Goal: Task Accomplishment & Management: Manage account settings

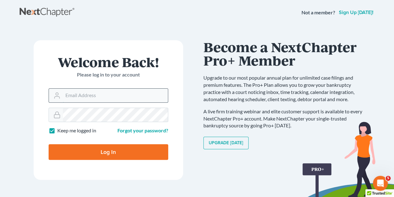
click at [75, 93] on input "Email Address" at bounding box center [115, 96] width 105 height 14
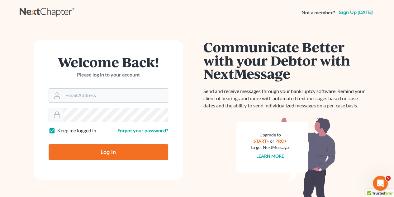
type input "[EMAIL_ADDRESS][DOMAIN_NAME]"
click at [104, 150] on input "Log In" at bounding box center [109, 152] width 120 height 16
type input "Thinking..."
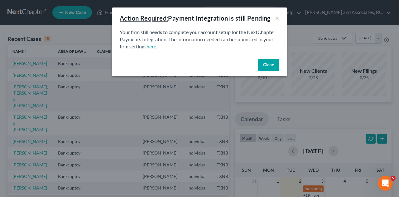
click at [266, 65] on button "Close" at bounding box center [268, 65] width 21 height 12
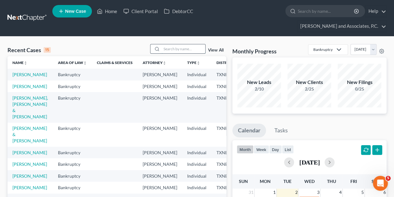
click at [172, 44] on input "search" at bounding box center [184, 48] width 44 height 9
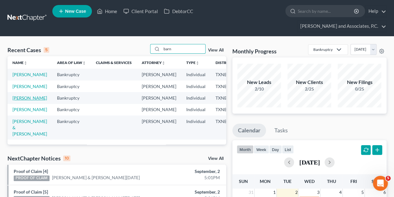
type input "barn"
click at [16, 100] on link "[PERSON_NAME]" at bounding box center [29, 97] width 35 height 5
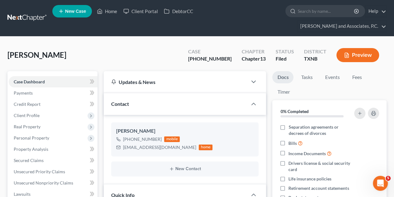
scroll to position [1951, 0]
click at [37, 157] on span "Secured Claims" at bounding box center [29, 159] width 30 height 5
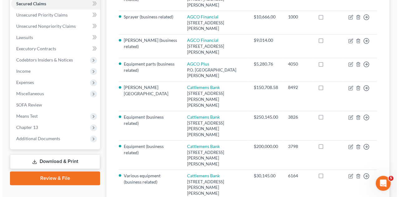
scroll to position [157, 0]
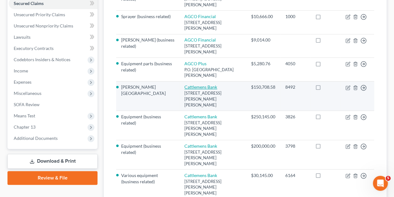
click at [189, 84] on link "Cattlemens Bank" at bounding box center [201, 86] width 33 height 5
select select "37"
select select "7"
select select "4"
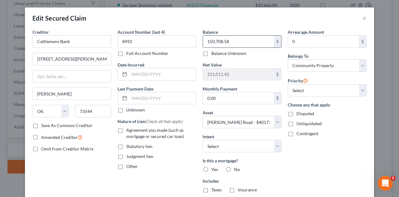
click at [232, 41] on input "150,708.58" at bounding box center [238, 42] width 71 height 12
type input "147,273.07"
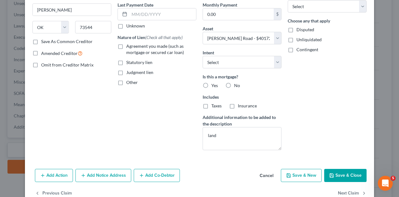
scroll to position [85, 0]
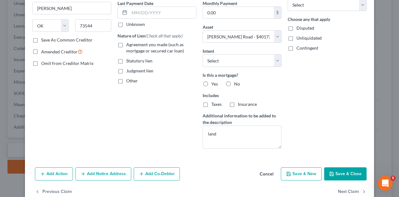
click at [340, 172] on button "Save & Close" at bounding box center [345, 173] width 42 height 13
select select
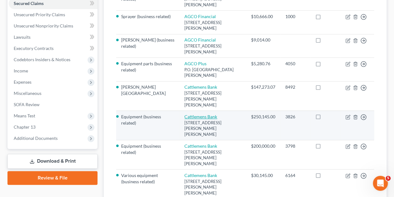
click at [206, 114] on link "Cattlemens Bank" at bounding box center [201, 116] width 33 height 5
select select "37"
select select "6"
select select "4"
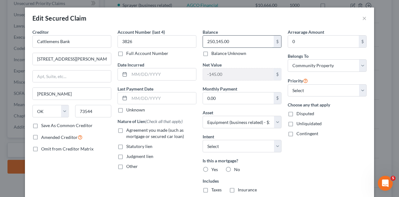
click at [234, 40] on input "250,145.00" at bounding box center [238, 42] width 71 height 12
type input "284,489.52"
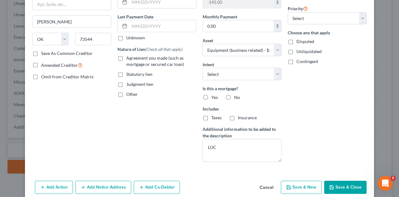
scroll to position [93, 0]
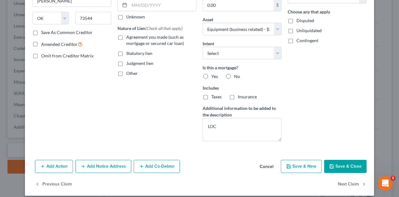
click at [334, 164] on button "Save & Close" at bounding box center [345, 166] width 42 height 13
select select
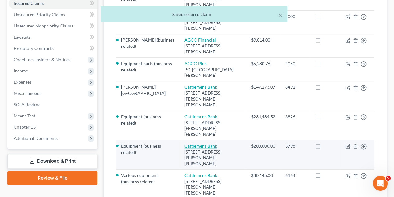
click at [204, 143] on link "Cattlemens Bank" at bounding box center [201, 145] width 33 height 5
select select "37"
select select "22"
select select "4"
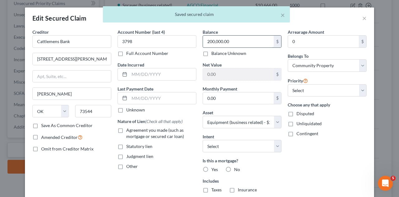
click at [229, 43] on input "200,000.00" at bounding box center [238, 42] width 71 height 12
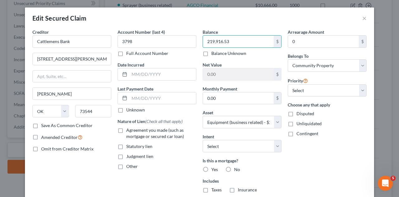
type input "219,916.53"
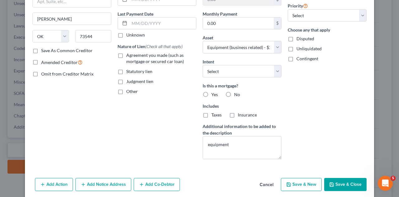
scroll to position [80, 0]
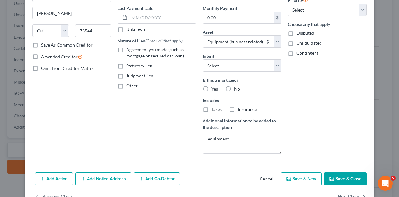
click at [335, 179] on button "Save & Close" at bounding box center [345, 178] width 42 height 13
select select
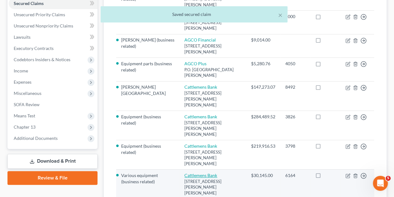
click at [186, 172] on link "Cattlemens Bank" at bounding box center [201, 174] width 33 height 5
select select "37"
select select "19"
select select "4"
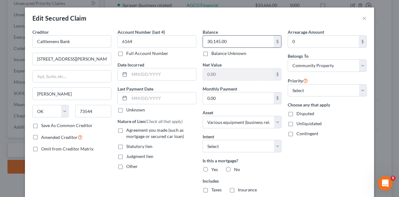
click at [229, 41] on input "30,145.00" at bounding box center [238, 42] width 71 height 12
type input "34,036.46"
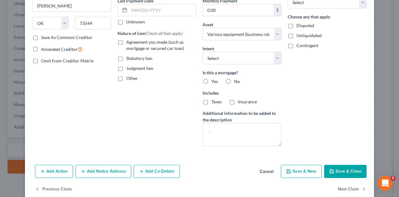
scroll to position [97, 0]
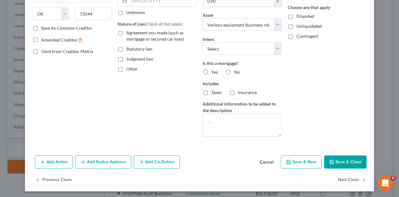
click at [339, 157] on button "Save & Close" at bounding box center [345, 161] width 42 height 13
select select
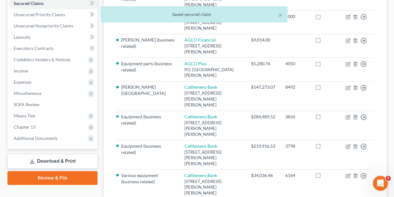
select select "37"
select select "21"
select select "4"
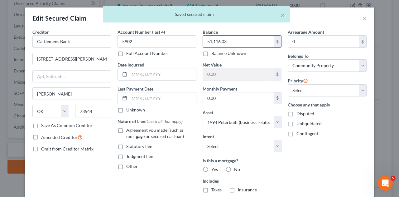
click at [236, 41] on input "51,116.03" at bounding box center [238, 42] width 71 height 12
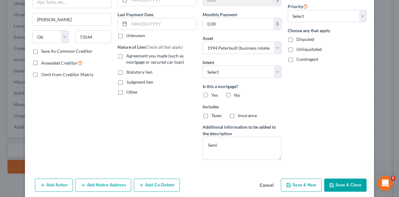
scroll to position [75, 0]
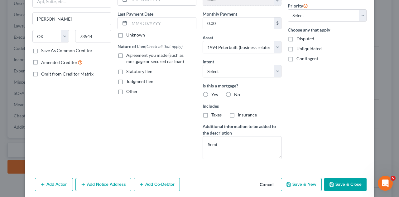
type input "58,061.60"
click at [345, 180] on button "Save & Close" at bounding box center [345, 184] width 42 height 13
select select
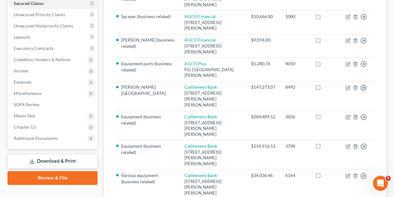
select select "37"
select select "5"
select select "4"
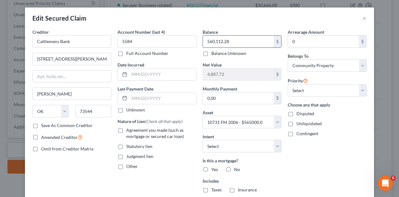
click at [234, 43] on input "560,112.28" at bounding box center [238, 42] width 71 height 12
type input "642,066.74"
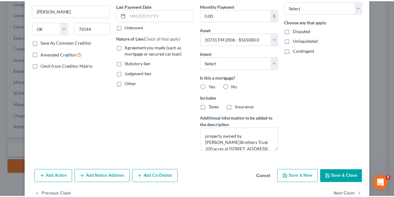
scroll to position [89, 0]
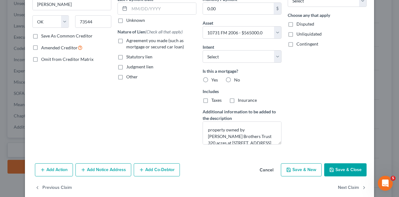
click at [332, 170] on icon "button" at bounding box center [331, 169] width 5 height 5
select select
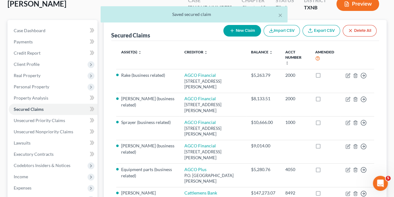
scroll to position [49, 0]
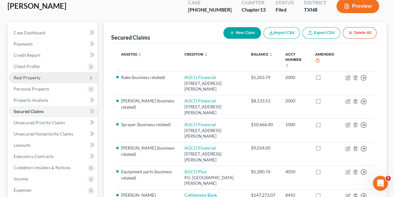
click at [30, 75] on span "Real Property" at bounding box center [27, 77] width 27 height 5
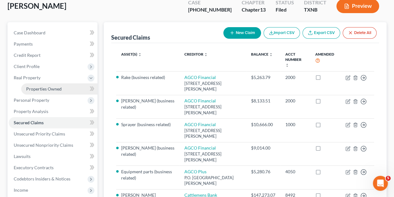
click at [37, 83] on link "Properties Owned" at bounding box center [59, 88] width 76 height 11
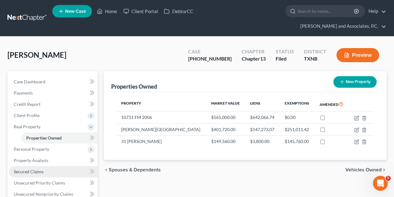
click at [32, 169] on span "Secured Claims" at bounding box center [29, 171] width 30 height 5
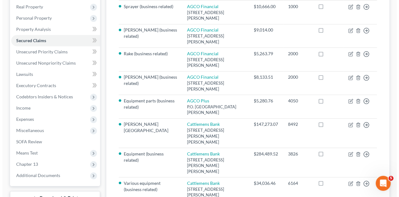
scroll to position [121, 0]
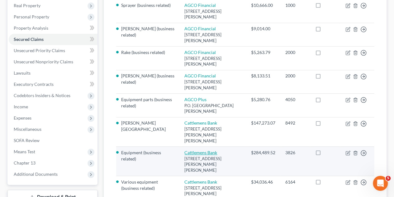
click at [207, 150] on link "Cattlemens Bank" at bounding box center [201, 152] width 33 height 5
select select "37"
select select "6"
select select "4"
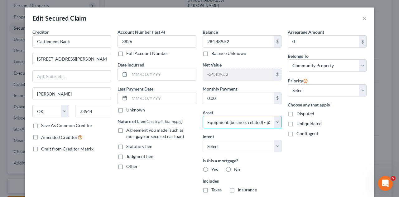
click at [272, 121] on select "Select Other Multiple Assets Sprayer (business related) - $5000.0 New Holland t…" at bounding box center [242, 122] width 79 height 12
select select "7"
click at [203, 116] on select "Select Other Multiple Assets Sprayer (business related) - $5000.0 New Holland t…" at bounding box center [242, 122] width 79 height 12
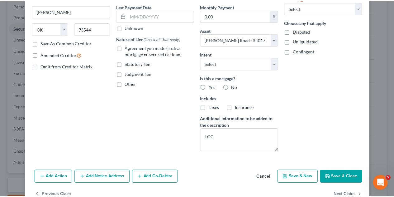
scroll to position [83, 0]
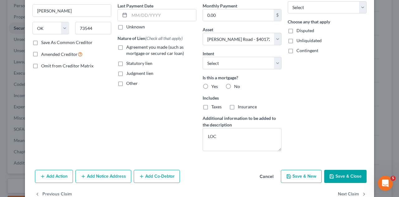
click at [340, 172] on button "Save & Close" at bounding box center [345, 176] width 42 height 13
select select
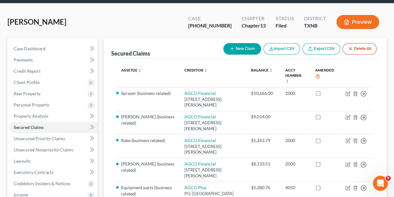
scroll to position [31, 0]
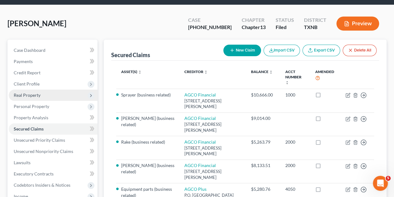
click at [33, 89] on span "Real Property" at bounding box center [53, 94] width 89 height 11
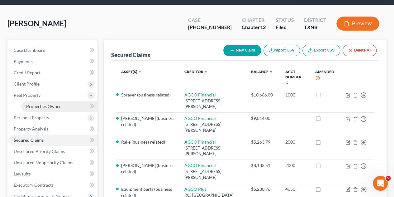
click at [35, 104] on span "Properties Owned" at bounding box center [44, 106] width 36 height 5
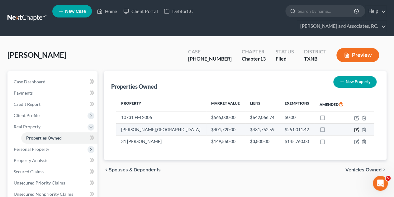
click at [358, 127] on icon "button" at bounding box center [357, 129] width 5 height 5
select select "45"
select select "0"
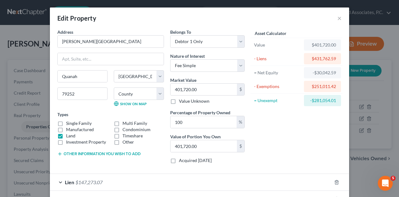
drag, startPoint x: 358, startPoint y: 119, endPoint x: 396, endPoint y: 99, distance: 43.4
click at [396, 99] on div "Edit Property × Address * [PERSON_NAME][GEOGRAPHIC_DATA] [PERSON_NAME][GEOGRAPH…" at bounding box center [199, 98] width 399 height 197
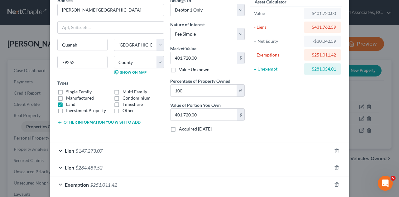
scroll to position [60, 0]
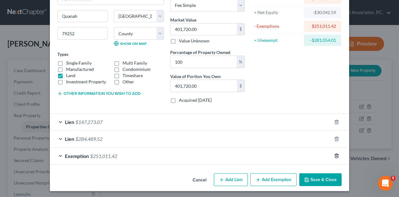
click at [335, 154] on icon "button" at bounding box center [336, 155] width 5 height 5
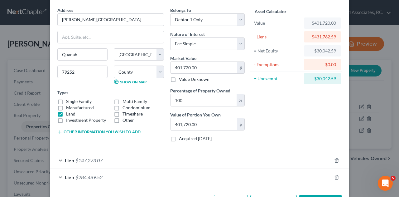
scroll to position [43, 0]
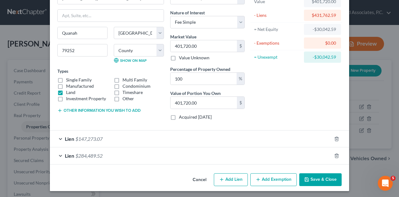
click at [319, 181] on button "Save & Close" at bounding box center [320, 179] width 42 height 13
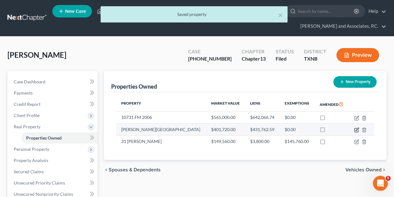
click at [357, 127] on icon "button" at bounding box center [357, 129] width 5 height 5
select select "45"
select select "98"
select select "0"
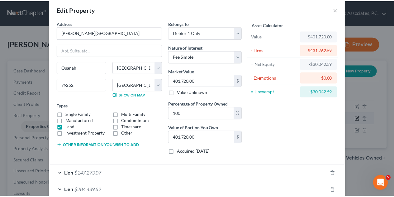
scroll to position [0, 0]
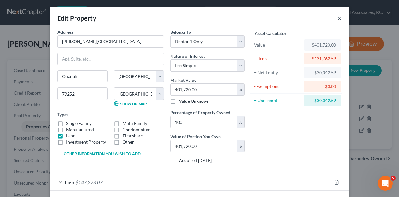
click at [339, 18] on button "×" at bounding box center [339, 17] width 4 height 7
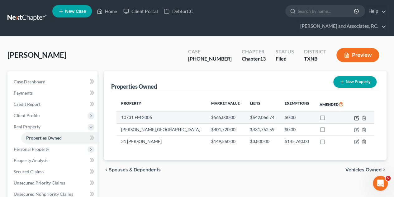
click at [356, 115] on icon "button" at bounding box center [357, 117] width 5 height 5
select select "45"
select select "98"
select select "4"
select select "0"
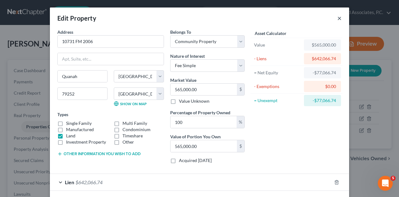
click at [337, 18] on button "×" at bounding box center [339, 17] width 4 height 7
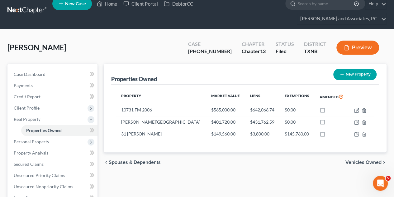
scroll to position [31, 0]
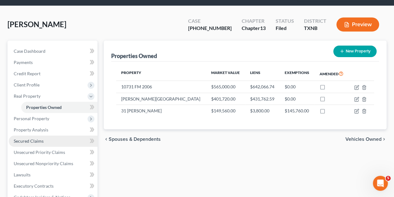
click at [33, 135] on link "Secured Claims" at bounding box center [53, 140] width 89 height 11
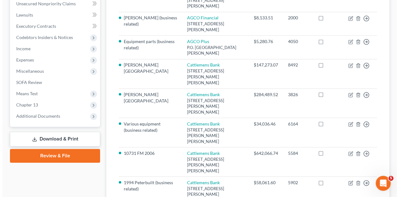
scroll to position [180, 0]
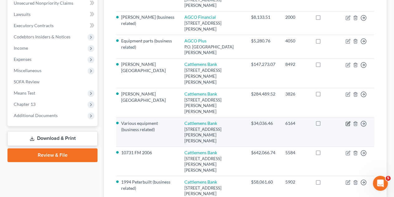
click at [346, 122] on icon "button" at bounding box center [348, 124] width 4 height 4
select select "37"
select select "19"
select select "4"
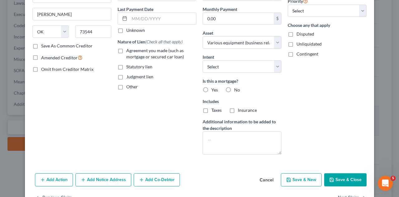
scroll to position [82, 0]
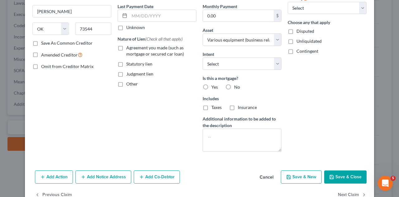
click at [345, 181] on button "Save & Close" at bounding box center [345, 176] width 42 height 13
select select
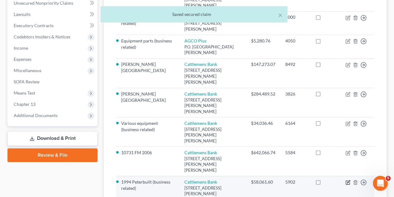
click at [347, 181] on icon "button" at bounding box center [348, 183] width 4 height 4
select select "37"
select select "4"
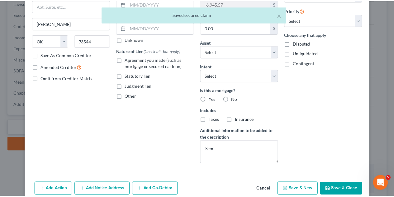
scroll to position [70, 0]
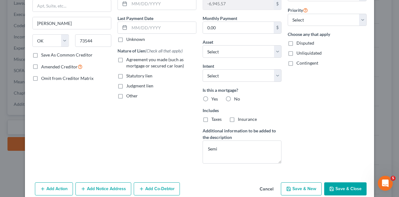
click at [347, 191] on button "Save & Close" at bounding box center [345, 188] width 42 height 13
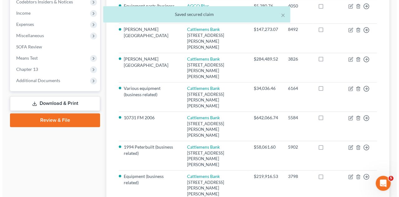
scroll to position [215, 0]
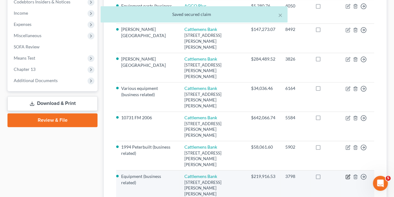
click at [348, 175] on icon "button" at bounding box center [348, 176] width 3 height 3
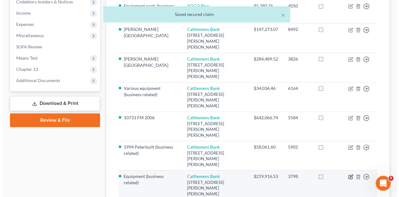
select select "37"
select select "4"
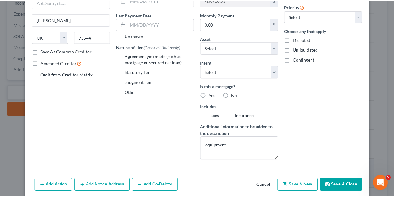
scroll to position [76, 0]
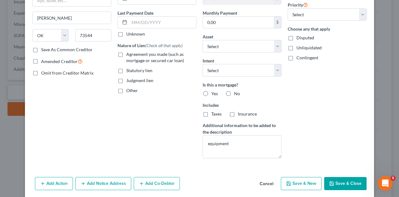
click at [346, 183] on button "Save & Close" at bounding box center [345, 183] width 42 height 13
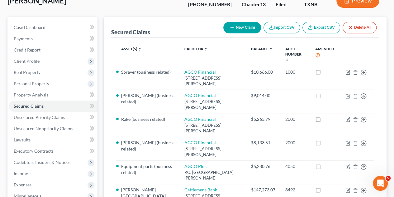
scroll to position [53, 0]
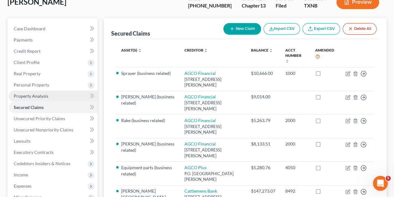
click at [31, 90] on link "Property Analysis" at bounding box center [53, 95] width 89 height 11
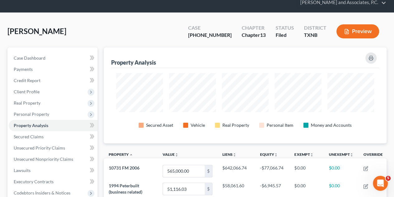
scroll to position [21, 0]
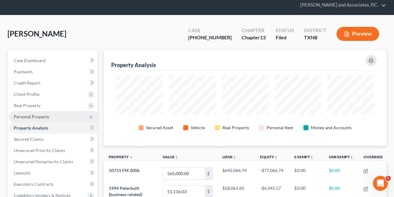
click at [34, 114] on span "Personal Property" at bounding box center [32, 116] width 36 height 5
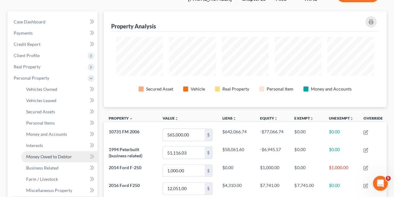
scroll to position [62, 0]
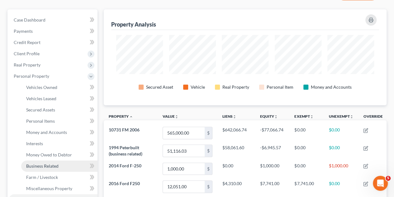
click at [36, 163] on span "Business Related" at bounding box center [42, 165] width 32 height 5
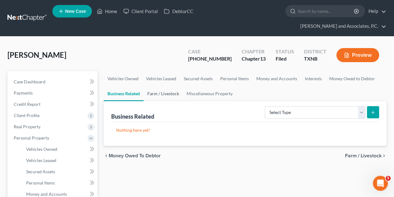
click at [172, 86] on link "Farm / Livestock" at bounding box center [163, 93] width 39 height 15
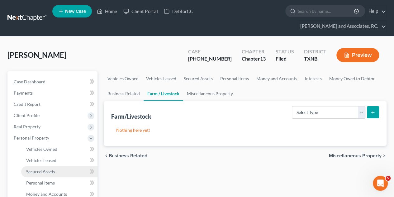
click at [46, 169] on span "Secured Assets" at bounding box center [40, 171] width 29 height 5
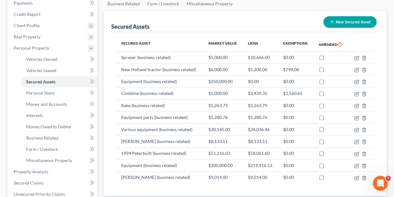
scroll to position [92, 0]
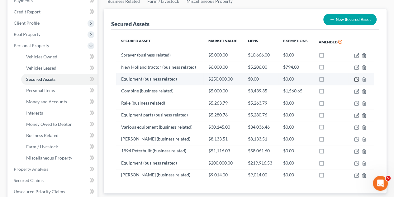
click at [357, 77] on icon "button" at bounding box center [357, 78] width 3 height 3
select select "other"
select select "2"
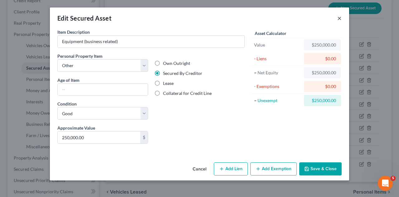
click at [338, 20] on button "×" at bounding box center [339, 17] width 4 height 7
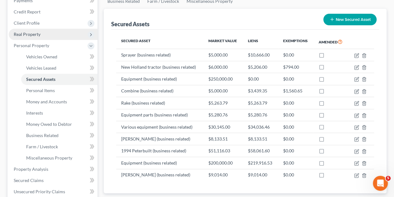
click at [36, 29] on span "Real Property" at bounding box center [53, 34] width 89 height 11
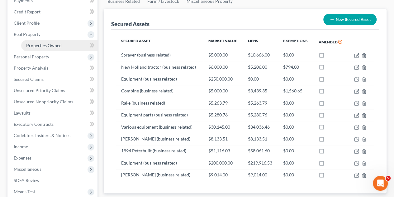
click at [51, 40] on link "Properties Owned" at bounding box center [59, 45] width 76 height 11
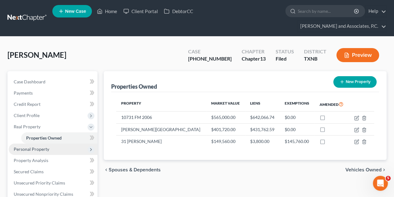
click at [43, 146] on span "Personal Property" at bounding box center [32, 148] width 36 height 5
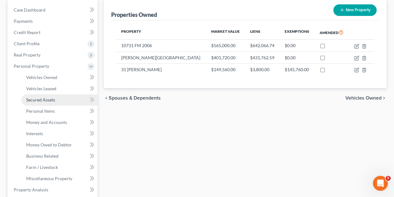
click at [52, 94] on link "Secured Assets" at bounding box center [59, 99] width 76 height 11
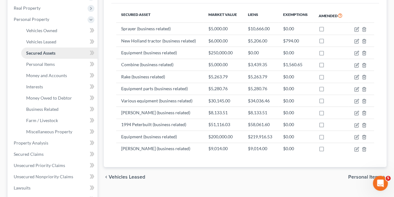
scroll to position [121, 0]
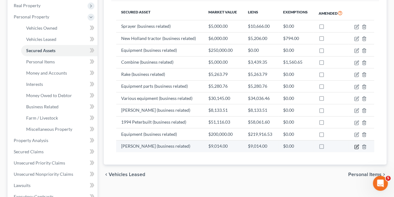
click at [357, 144] on icon "button" at bounding box center [357, 145] width 3 height 3
select select "other"
select select "2"
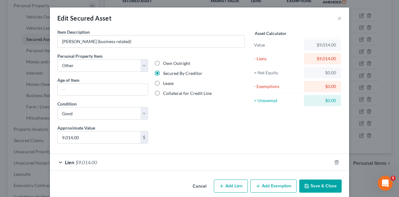
click at [163, 92] on label "Collateral for Credit Line" at bounding box center [187, 93] width 49 height 6
click at [166, 92] on input "Collateral for Credit Line" at bounding box center [168, 92] width 4 height 4
radio input "true"
click at [323, 184] on button "Save & Close" at bounding box center [320, 185] width 42 height 13
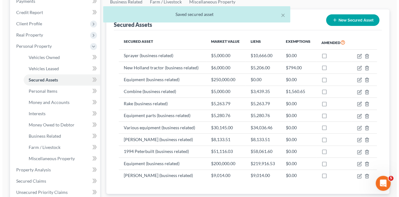
scroll to position [86, 0]
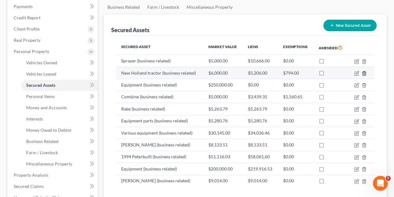
click at [364, 71] on icon "button" at bounding box center [364, 73] width 3 height 4
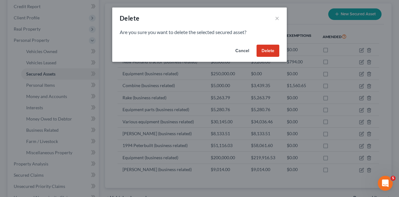
click at [276, 49] on button "Delete" at bounding box center [268, 51] width 23 height 12
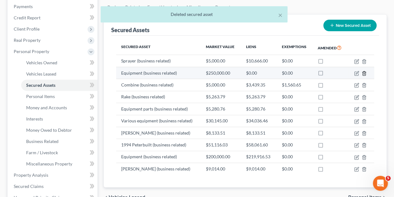
click at [365, 71] on icon "button" at bounding box center [364, 73] width 5 height 5
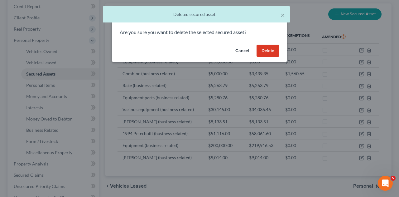
click at [269, 50] on button "Delete" at bounding box center [268, 51] width 23 height 12
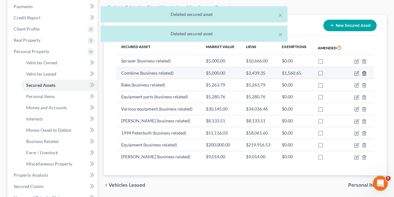
click at [365, 73] on line "button" at bounding box center [365, 73] width 0 height 1
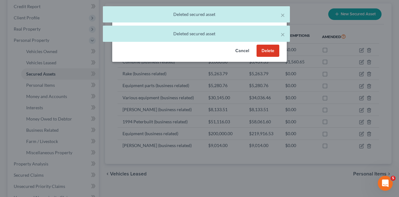
click at [272, 49] on button "Delete" at bounding box center [268, 51] width 23 height 12
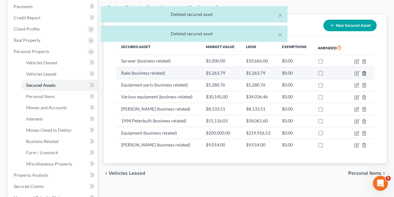
click at [366, 71] on icon "button" at bounding box center [364, 73] width 3 height 4
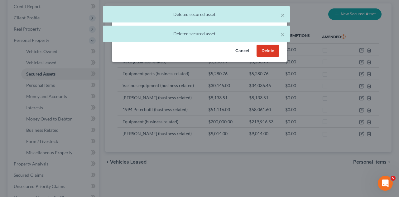
click at [267, 48] on button "Delete" at bounding box center [268, 51] width 23 height 12
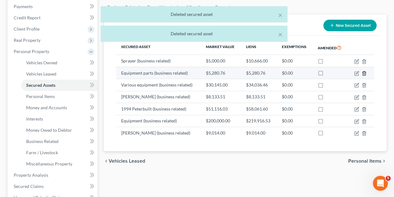
click at [365, 71] on icon "button" at bounding box center [364, 73] width 3 height 4
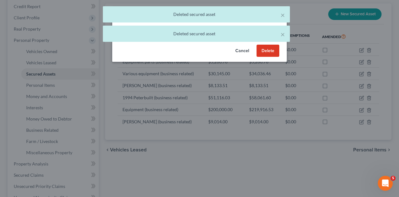
click at [267, 48] on button "Delete" at bounding box center [268, 51] width 23 height 12
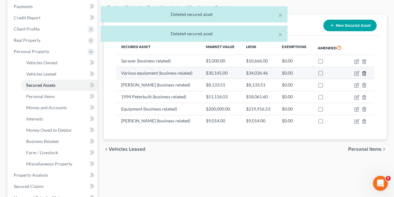
click at [365, 71] on icon "button" at bounding box center [364, 73] width 5 height 5
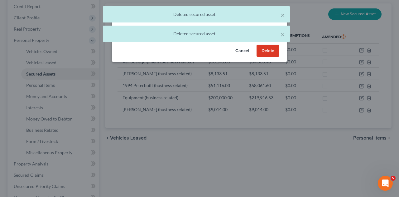
click at [269, 55] on button "Delete" at bounding box center [268, 51] width 23 height 12
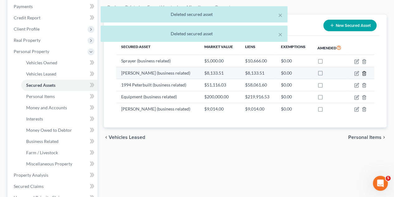
click at [365, 71] on icon "button" at bounding box center [364, 73] width 3 height 4
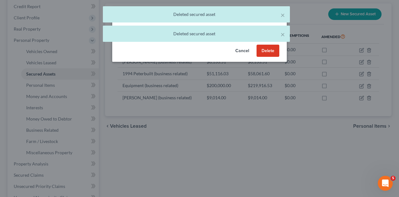
click at [267, 53] on button "Delete" at bounding box center [268, 51] width 23 height 12
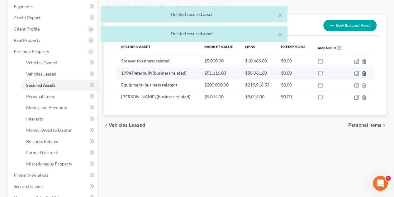
click at [365, 73] on line "button" at bounding box center [365, 73] width 0 height 1
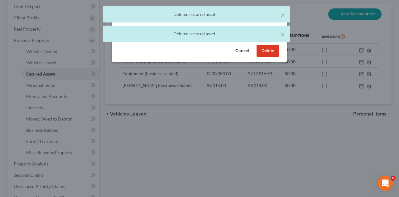
click at [268, 56] on button "Delete" at bounding box center [268, 51] width 23 height 12
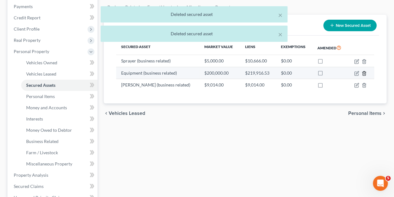
click at [365, 73] on line "button" at bounding box center [365, 73] width 0 height 1
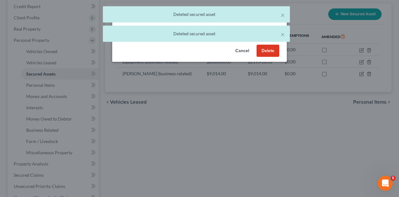
click at [268, 52] on button "Delete" at bounding box center [268, 51] width 23 height 12
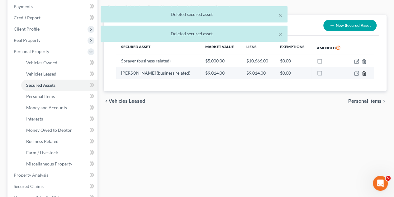
click at [363, 71] on icon "button" at bounding box center [364, 73] width 3 height 4
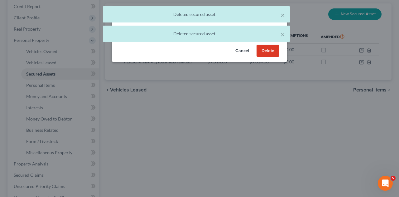
click at [270, 48] on button "Delete" at bounding box center [268, 51] width 23 height 12
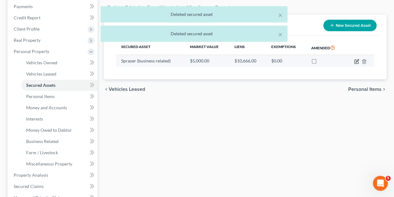
click at [355, 59] on icon "button" at bounding box center [357, 61] width 5 height 5
select select "other"
select select "2"
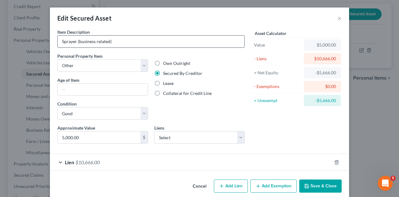
click at [115, 42] on input "Sprayer (business related)" at bounding box center [151, 42] width 187 height 12
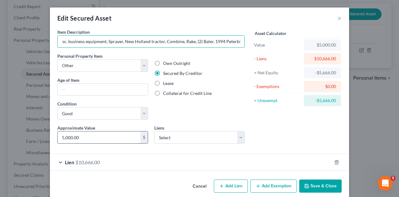
type input "Misc. business equipment, Sprayer, New Holland tractor, Combine, Rake, (2) Bale…"
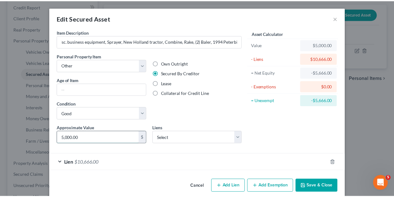
scroll to position [0, 0]
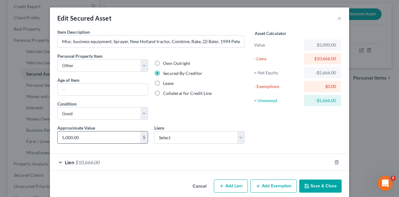
click at [80, 136] on input "5,000.00" at bounding box center [99, 137] width 83 height 12
type input "574,953.09"
click at [335, 160] on icon "button" at bounding box center [336, 162] width 3 height 4
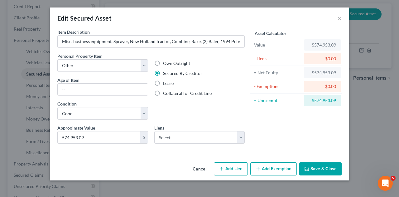
click at [328, 165] on button "Save & Close" at bounding box center [320, 168] width 42 height 13
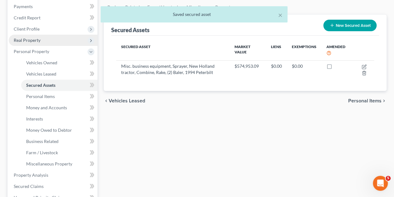
click at [27, 37] on span "Real Property" at bounding box center [27, 39] width 27 height 5
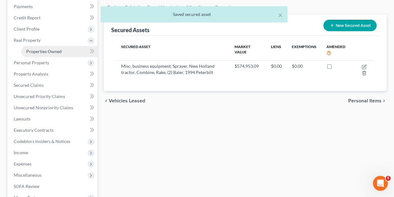
click at [30, 49] on span "Properties Owned" at bounding box center [44, 51] width 36 height 5
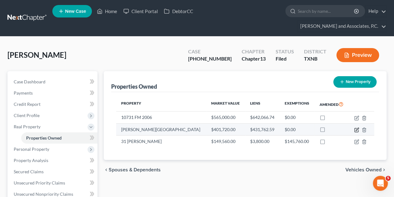
click at [356, 127] on icon "button" at bounding box center [357, 129] width 5 height 5
select select "45"
select select "98"
select select "0"
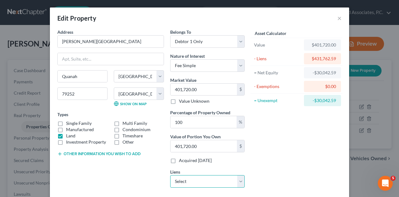
click at [239, 177] on select "Select Cattlemens Bank - $58,061.60 Cattlemens Bank - $219,916.53 Cattlemens Ba…" at bounding box center [207, 181] width 75 height 12
select select "9"
click at [170, 175] on select "Select Cattlemens Bank - $58,061.60 Cattlemens Bank - $219,916.53 Cattlemens Ba…" at bounding box center [207, 181] width 75 height 12
select select
select select "16"
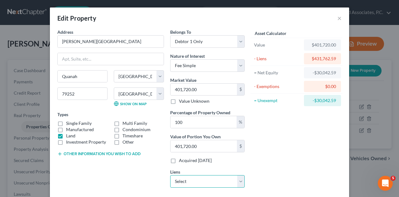
select select "4"
click at [240, 183] on select "Select Cattlemens Bank - $58,061.60 Cattlemens Bank - $219,916.53 Cattlemens Ba…" at bounding box center [207, 181] width 75 height 12
click at [240, 182] on select "Select Cattlemens Bank - $58,061.60 Cattlemens Bank - $219,916.53 Cattlemens Ba…" at bounding box center [207, 181] width 75 height 12
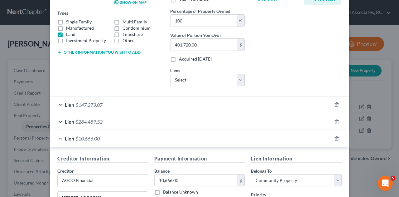
scroll to position [103, 0]
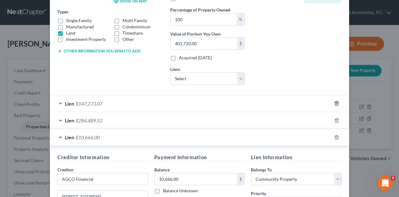
click at [336, 103] on line "button" at bounding box center [336, 103] width 0 height 1
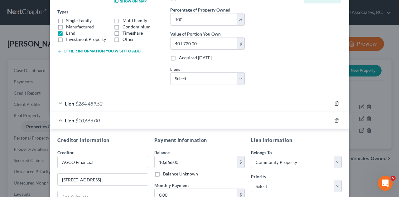
click at [336, 103] on line "button" at bounding box center [336, 103] width 0 height 1
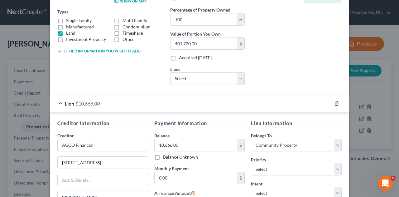
click at [336, 103] on line "button" at bounding box center [336, 103] width 0 height 1
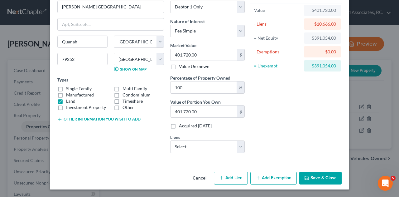
scroll to position [33, 0]
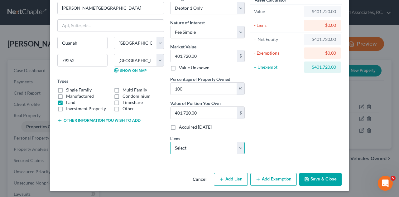
click at [239, 147] on select "Select Cattlemens Bank - $58,061.60 Cattlemens Bank - $219,916.53 Cattlemens Ba…" at bounding box center [207, 148] width 75 height 12
click at [269, 118] on div "Asset Calculator Value $401,720.00 - Liens $0.00 = Net Equity $401,720.00 - Exe…" at bounding box center [296, 77] width 97 height 164
click at [240, 148] on select "Select Cattlemens Bank - $58,061.60 Cattlemens Bank - $219,916.53 Cattlemens Ba…" at bounding box center [207, 148] width 75 height 12
select select "1"
click at [170, 142] on select "Select Cattlemens Bank - $58,061.60 Cattlemens Bank - $219,916.53 Cattlemens Ba…" at bounding box center [207, 148] width 75 height 12
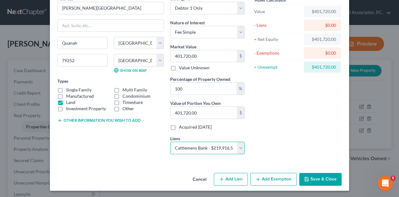
select select
select select "37"
select select "4"
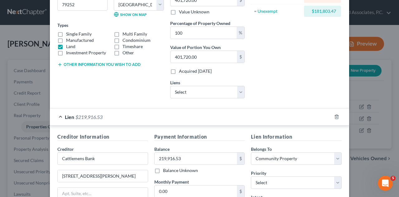
scroll to position [91, 0]
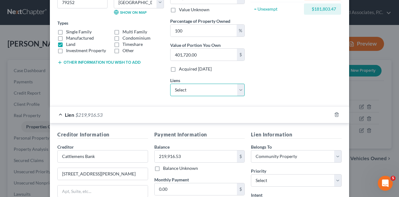
click at [241, 88] on select "Select Cattlemens Bank - $58,061.60 Cattlemens Bank - $34,036.46 AGCO Plus - $5…" at bounding box center [207, 90] width 75 height 12
select select "0"
click at [170, 84] on select "Select Cattlemens Bank - $58,061.60 Cattlemens Bank - $34,036.46 AGCO Plus - $5…" at bounding box center [207, 90] width 75 height 12
select select
select select "37"
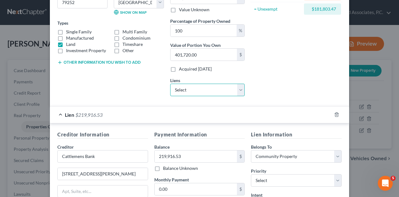
select select "4"
click at [239, 89] on select "Select Cattlemens Bank - $34,036.46 AGCO Plus - $5,280.76 Windthorst Fcu - $5,2…" at bounding box center [207, 90] width 75 height 12
select select "0"
click at [170, 84] on select "Select Cattlemens Bank - $34,036.46 AGCO Plus - $5,280.76 Windthorst Fcu - $5,2…" at bounding box center [207, 90] width 75 height 12
select select
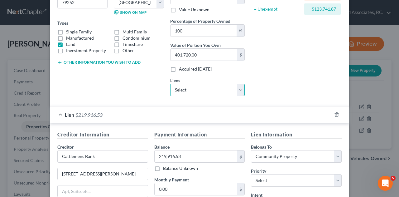
select select "37"
select select "4"
click at [239, 91] on select "Select AGCO Plus - $5,280.76 Windthorst Fcu - $5,206.00 Financial Pacific - $3,…" at bounding box center [207, 90] width 75 height 12
select select "6"
click at [293, 68] on div "Asset Calculator Value $401,720.00 - Liens $312,014.59 = Net Equity $89,705.41 …" at bounding box center [296, 19] width 97 height 164
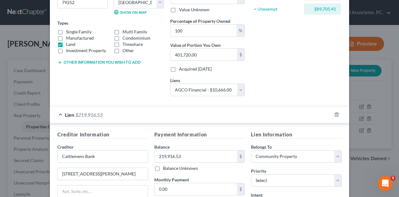
select select
select select "16"
select select "4"
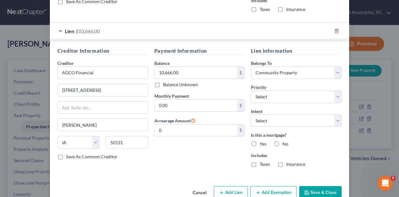
scroll to position [644, 0]
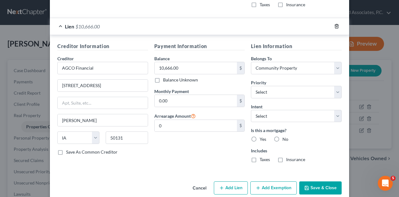
click at [334, 24] on icon "button" at bounding box center [336, 26] width 5 height 5
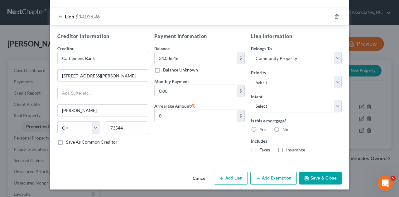
scroll to position [495, 0]
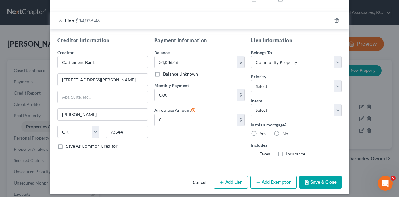
click at [235, 179] on button "Add Lien" at bounding box center [231, 182] width 34 height 13
select select "0"
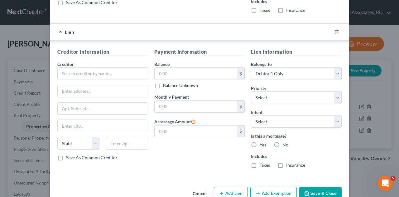
scroll to position [649, 0]
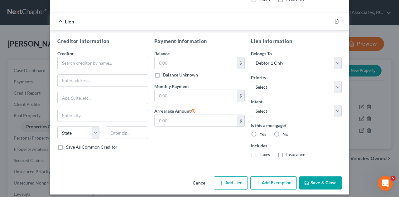
click at [335, 19] on icon "button" at bounding box center [336, 21] width 3 height 4
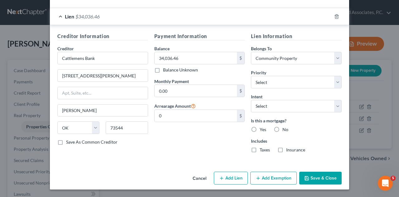
scroll to position [495, 0]
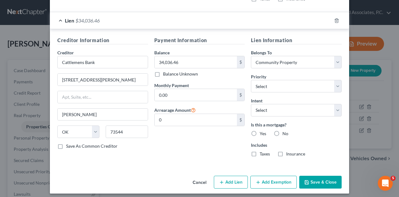
click at [330, 178] on button "Save & Close" at bounding box center [320, 182] width 42 height 13
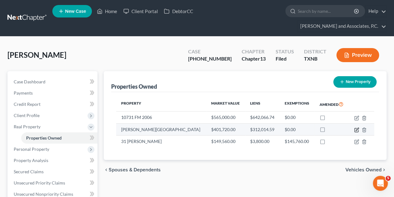
click at [356, 128] on icon "button" at bounding box center [357, 129] width 3 height 3
select select "45"
select select "98"
select select "0"
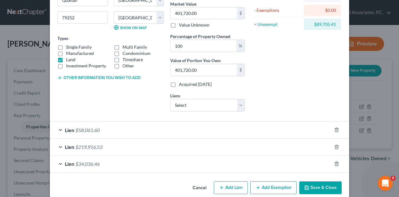
scroll to position [84, 0]
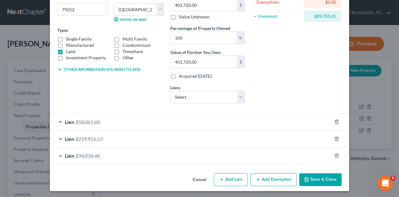
click at [314, 178] on button "Save & Close" at bounding box center [320, 179] width 42 height 13
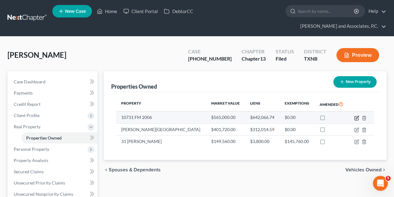
click at [356, 116] on icon "button" at bounding box center [357, 117] width 3 height 3
select select "45"
select select "98"
select select "4"
select select "0"
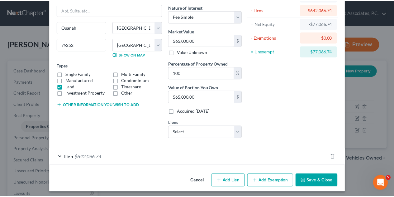
scroll to position [51, 0]
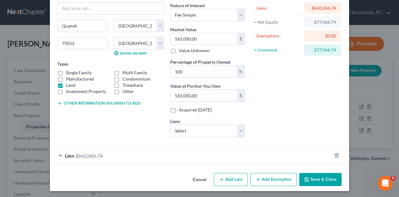
click at [334, 176] on button "Save & Close" at bounding box center [320, 179] width 42 height 13
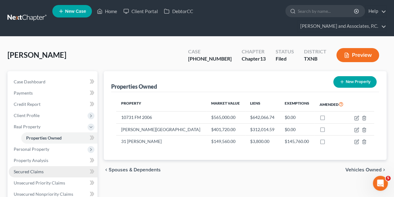
click at [20, 169] on span "Secured Claims" at bounding box center [29, 171] width 30 height 5
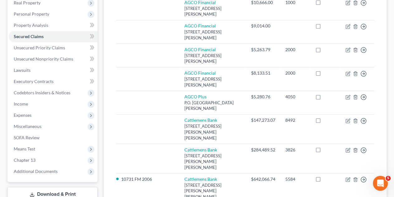
scroll to position [124, 0]
click at [46, 11] on span "Personal Property" at bounding box center [32, 13] width 36 height 5
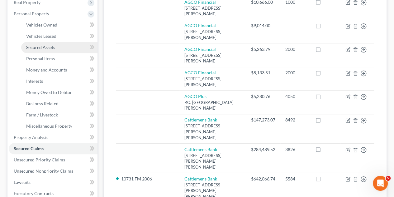
click at [45, 45] on span "Secured Assets" at bounding box center [40, 47] width 29 height 5
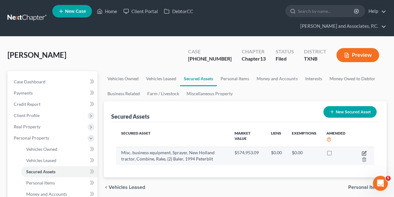
click at [365, 151] on icon "button" at bounding box center [364, 153] width 5 height 5
select select "other"
select select "2"
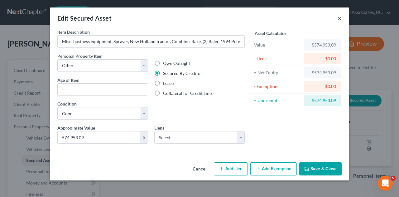
click at [340, 18] on button "×" at bounding box center [339, 17] width 4 height 7
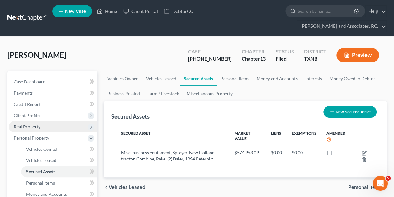
click at [21, 124] on span "Real Property" at bounding box center [27, 126] width 27 height 5
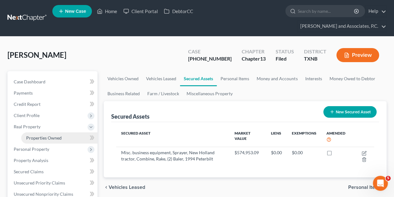
click at [32, 135] on span "Properties Owned" at bounding box center [44, 137] width 36 height 5
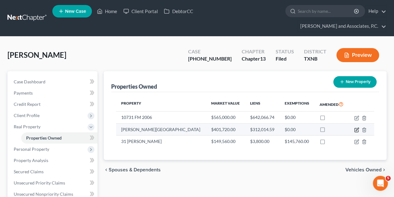
click at [355, 127] on icon "button" at bounding box center [357, 129] width 5 height 5
select select "45"
select select "98"
select select "0"
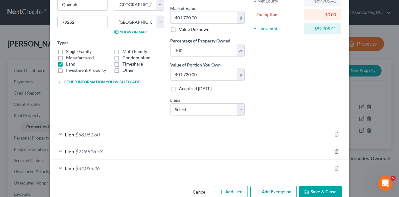
scroll to position [79, 0]
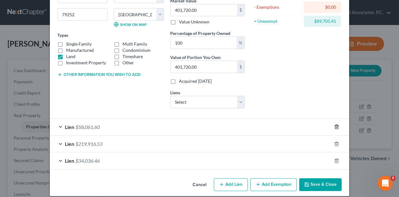
click at [336, 125] on icon "button" at bounding box center [336, 127] width 3 height 4
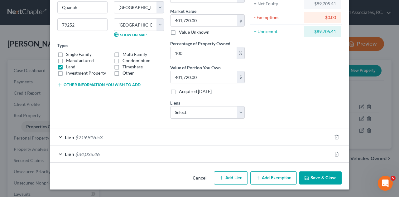
scroll to position [67, 0]
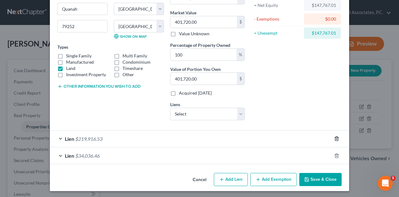
click at [336, 137] on icon "button" at bounding box center [336, 139] width 3 height 4
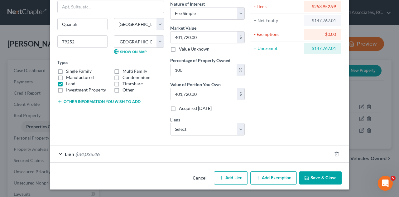
scroll to position [51, 0]
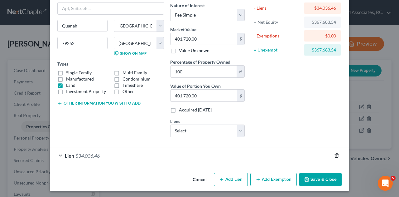
click at [336, 155] on line "button" at bounding box center [336, 155] width 0 height 1
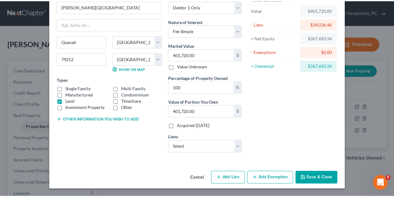
scroll to position [33, 0]
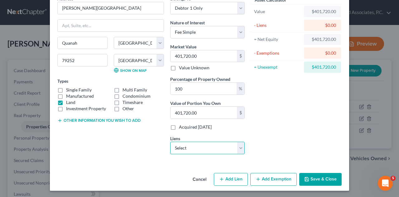
click at [240, 147] on select "Select Cattlemens Bank - $147,273.07 Cattlemens Bank - $284,489.52 AGCO Plus - …" at bounding box center [207, 148] width 75 height 12
click at [272, 136] on div "Asset Calculator Value $401,720.00 - Liens $0.00 = Net Equity $401,720.00 - Exe…" at bounding box center [296, 77] width 97 height 164
click at [315, 176] on button "Save & Close" at bounding box center [320, 179] width 42 height 13
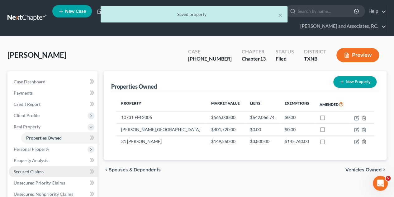
click at [36, 169] on span "Secured Claims" at bounding box center [29, 171] width 30 height 5
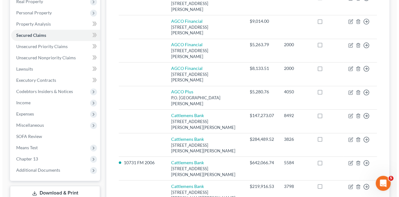
scroll to position [126, 0]
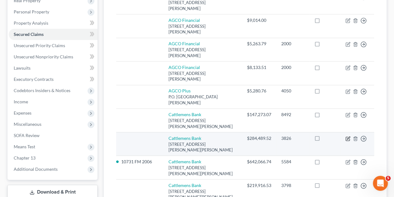
click at [348, 136] on icon "button" at bounding box center [348, 138] width 5 height 5
select select "37"
select select "0"
select select "4"
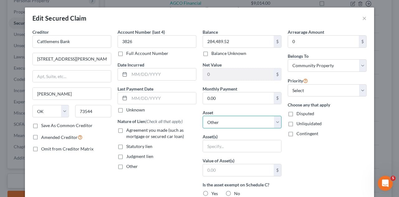
click at [276, 119] on select "Select Other Multiple Assets Misc. business equipment, Sprayer, New Holland tra…" at bounding box center [242, 122] width 79 height 12
select select "5"
click at [203, 116] on select "Select Other Multiple Assets Misc. business equipment, Sprayer, New Holland tra…" at bounding box center [242, 122] width 79 height 12
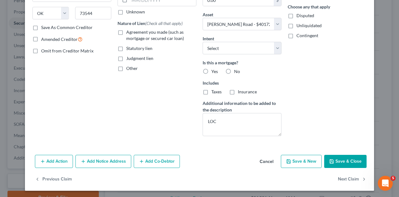
scroll to position [98, 0]
click at [346, 159] on button "Save & Close" at bounding box center [345, 161] width 42 height 13
select select
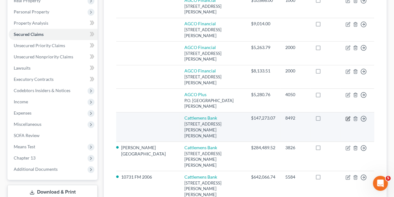
click at [348, 116] on icon "button" at bounding box center [348, 118] width 5 height 5
select select "37"
select select "4"
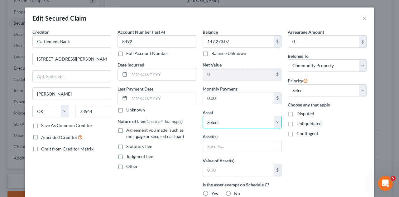
click at [275, 119] on select "Select Other Multiple Assets Misc. business equipment, Sprayer, New Holland tra…" at bounding box center [242, 122] width 79 height 12
select select "5"
click at [203, 116] on select "Select Other Multiple Assets Misc. business equipment, Sprayer, New Holland tra…" at bounding box center [242, 122] width 79 height 12
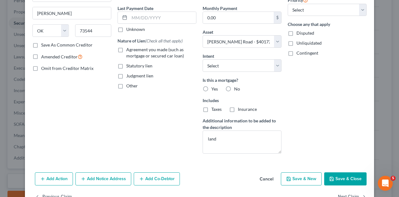
scroll to position [82, 0]
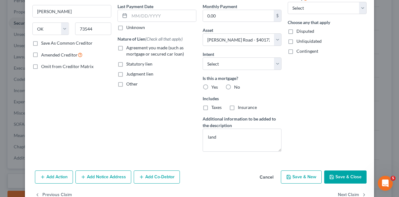
click at [344, 178] on button "Save & Close" at bounding box center [345, 176] width 42 height 13
select select
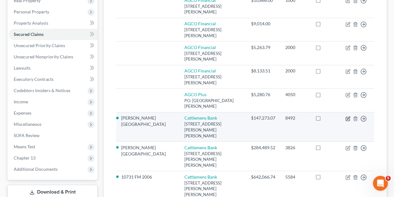
click at [347, 116] on icon "button" at bounding box center [348, 118] width 5 height 5
select select "37"
select select "4"
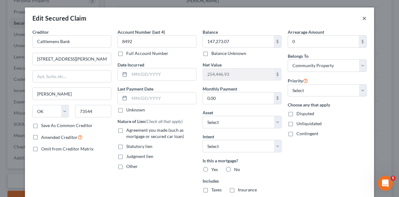
click at [363, 16] on button "×" at bounding box center [364, 17] width 4 height 7
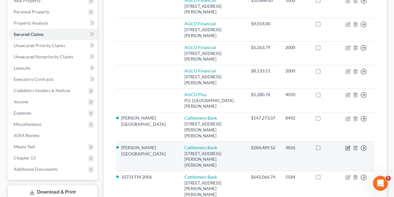
click at [347, 145] on icon "button" at bounding box center [348, 147] width 5 height 5
select select "37"
select select "5"
select select "4"
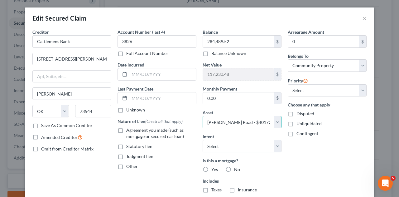
click at [276, 121] on select "Select Other Multiple Assets Misc. business equipment, Sprayer, New Holland tra…" at bounding box center [242, 122] width 79 height 12
click at [203, 116] on select "Select Other Multiple Assets Misc. business equipment, Sprayer, New Holland tra…" at bounding box center [242, 122] width 79 height 12
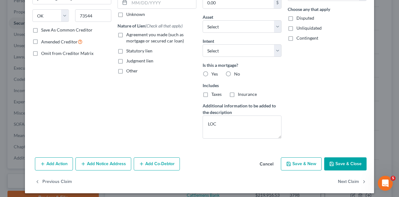
scroll to position [98, 0]
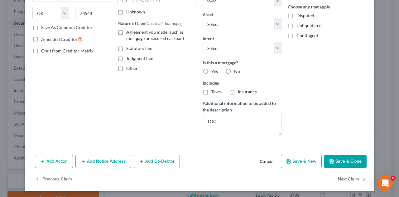
click at [346, 159] on button "Save & Close" at bounding box center [345, 161] width 42 height 13
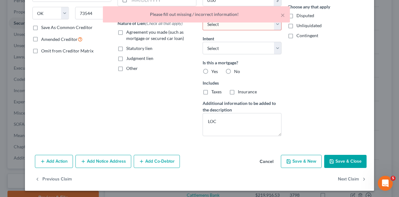
click at [288, 53] on div "Arrearage Amount 0 $ Belongs To * Select Debtor 1 Only Debtor 2 Only Debtor 1 A…" at bounding box center [327, 36] width 85 height 210
click at [277, 25] on div "× Please fill out missing / incorrect information!" at bounding box center [196, 15] width 399 height 19
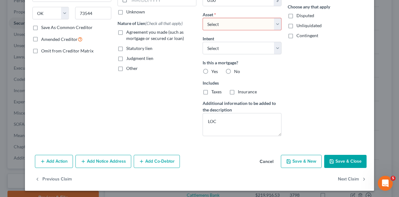
click at [282, 12] on div "Balance 284,489.52 $ Balance Unknown Balance Undetermined 284,489.52 $ Balance …" at bounding box center [242, 36] width 85 height 210
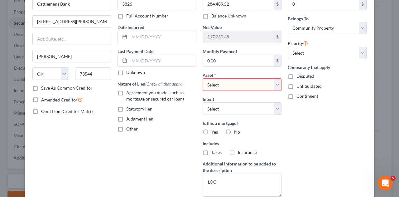
scroll to position [38, 0]
click at [277, 88] on select "Select Other Multiple Assets Misc. business equipment, Sprayer, New Holland tra…" at bounding box center [242, 84] width 79 height 12
select select "0"
click at [203, 78] on select "Select Other Multiple Assets Misc. business equipment, Sprayer, New Holland tra…" at bounding box center [242, 84] width 79 height 12
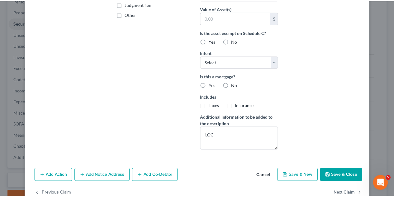
scroll to position [166, 0]
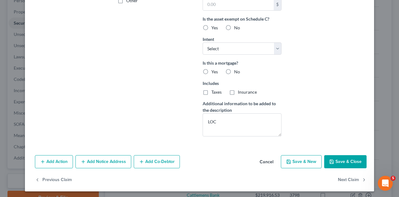
click at [347, 159] on button "Save & Close" at bounding box center [345, 161] width 42 height 13
select select
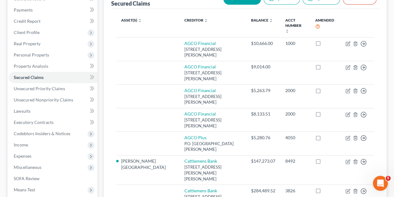
scroll to position [80, 0]
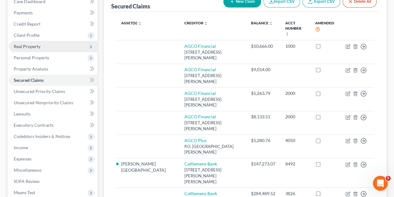
click at [27, 41] on span "Real Property" at bounding box center [53, 46] width 89 height 11
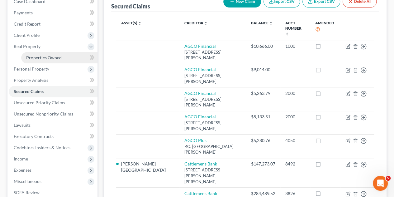
click at [44, 52] on link "Properties Owned" at bounding box center [59, 57] width 76 height 11
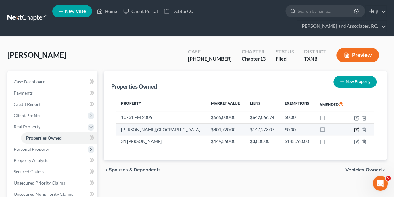
click at [355, 127] on icon "button" at bounding box center [357, 129] width 5 height 5
select select "45"
select select "98"
select select "0"
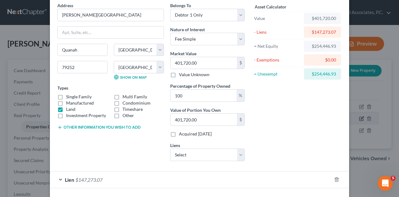
scroll to position [24, 0]
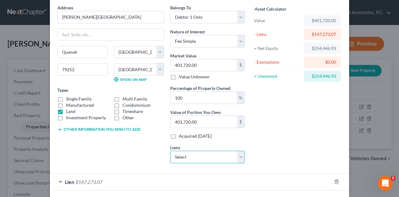
click at [238, 161] on select "Select Cattlemens Bank - $58,061.60 Cattlemens Bank - $219,916.53 Cattlemens Ba…" at bounding box center [207, 157] width 75 height 12
select select "2"
click at [170, 151] on select "Select Cattlemens Bank - $58,061.60 Cattlemens Bank - $219,916.53 Cattlemens Ba…" at bounding box center [207, 157] width 75 height 12
select select
select select "37"
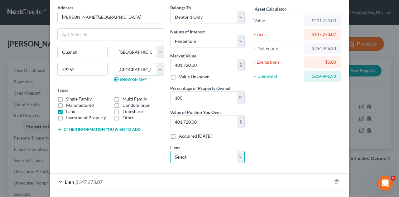
select select "4"
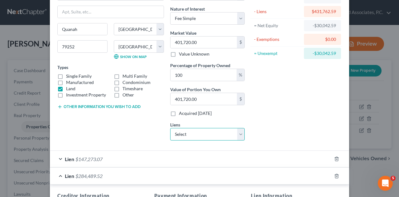
scroll to position [49, 0]
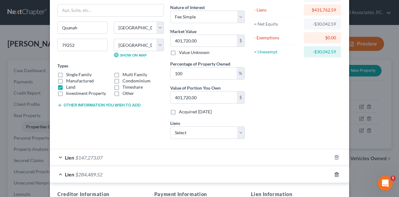
click at [336, 174] on line "button" at bounding box center [336, 174] width 0 height 1
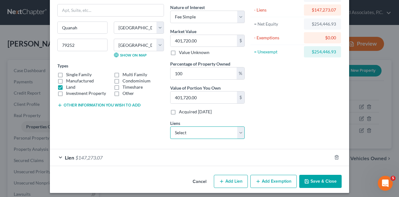
click at [238, 133] on select "Select Cattlemens Bank - $58,061.60 Cattlemens Bank - $219,916.53 Cattlemens Ba…" at bounding box center [207, 132] width 75 height 12
select select "1"
click at [170, 126] on select "Select Cattlemens Bank - $58,061.60 Cattlemens Bank - $219,916.53 Cattlemens Ba…" at bounding box center [207, 132] width 75 height 12
select select
select select "37"
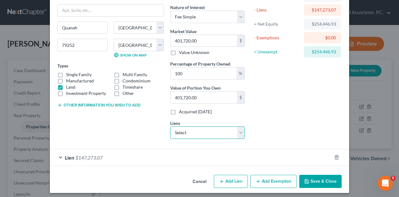
select select "4"
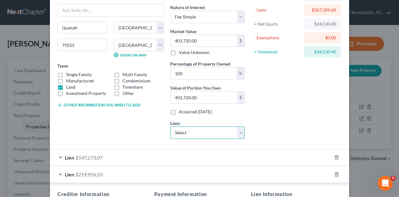
click at [239, 134] on select "Select Cattlemens Bank - $58,061.60 Cattlemens Bank - $284,489.52 Cattlemens Ba…" at bounding box center [207, 132] width 75 height 12
select select "2"
click at [170, 126] on select "Select Cattlemens Bank - $58,061.60 Cattlemens Bank - $284,489.52 Cattlemens Ba…" at bounding box center [207, 132] width 75 height 12
select select
select select "37"
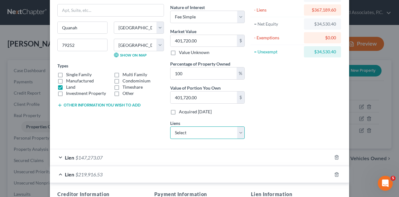
select select "4"
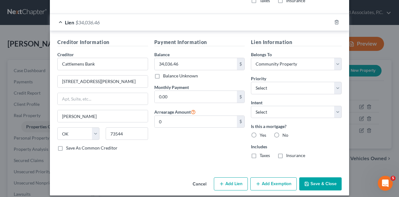
scroll to position [358, 0]
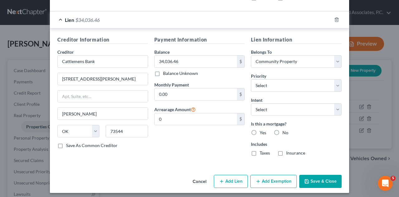
click at [319, 181] on button "Save & Close" at bounding box center [320, 181] width 42 height 13
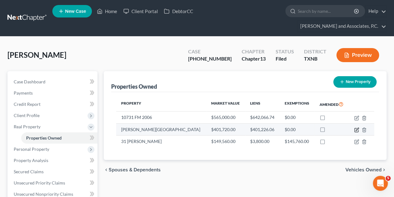
click at [356, 127] on icon "button" at bounding box center [357, 129] width 5 height 5
select select "45"
select select "98"
select select "0"
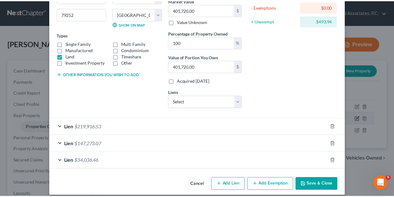
scroll to position [84, 0]
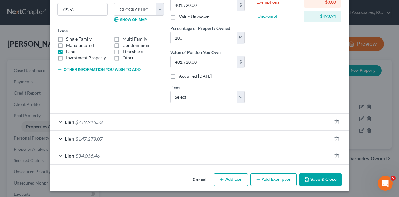
click at [329, 181] on button "Save & Close" at bounding box center [320, 179] width 42 height 13
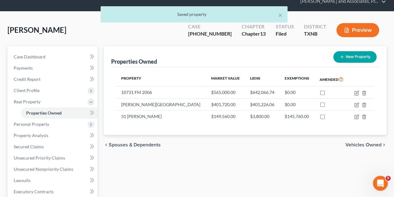
scroll to position [26, 0]
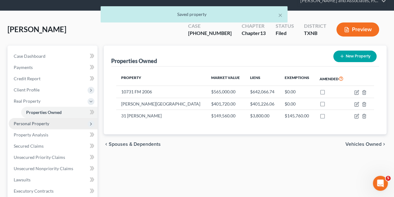
click at [26, 118] on span "Personal Property" at bounding box center [53, 123] width 89 height 11
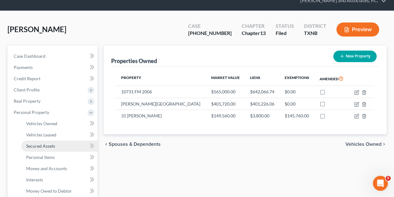
click at [40, 140] on link "Secured Assets" at bounding box center [59, 145] width 76 height 11
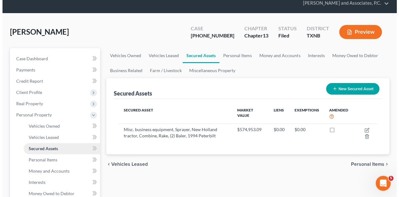
scroll to position [27, 0]
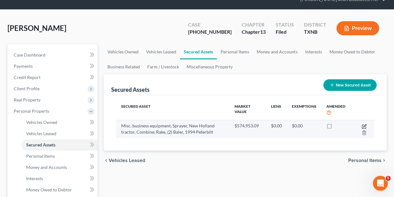
click at [365, 124] on icon "button" at bounding box center [364, 126] width 5 height 5
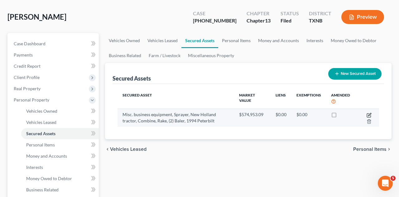
select select "other"
select select "2"
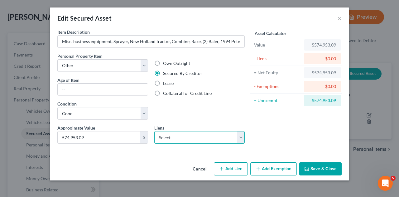
click at [241, 139] on select "Select Cattlemens Bank - $58,061.60 Cattlemens Bank - $284,489.52 AGCO Plus - $…" at bounding box center [199, 137] width 91 height 12
select select "1"
click at [154, 131] on select "Select Cattlemens Bank - $58,061.60 Cattlemens Bank - $284,489.52 AGCO Plus - $…" at bounding box center [199, 137] width 91 height 12
select select
select select "37"
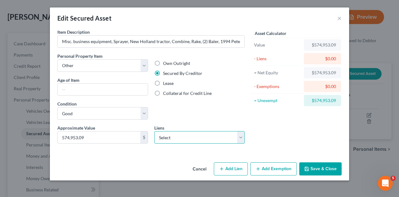
select select "4"
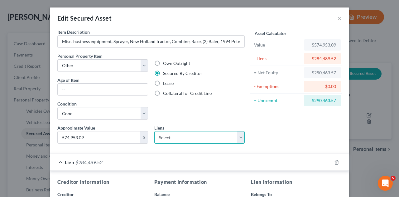
click at [241, 139] on select "Select Cattlemens Bank - $58,061.60 AGCO Plus - $5,280.76 Windthorst Fcu - $5,2…" at bounding box center [199, 137] width 91 height 12
select select "0"
click at [154, 131] on select "Select Cattlemens Bank - $58,061.60 AGCO Plus - $5,280.76 Windthorst Fcu - $5,2…" at bounding box center [199, 137] width 91 height 12
select select
select select "37"
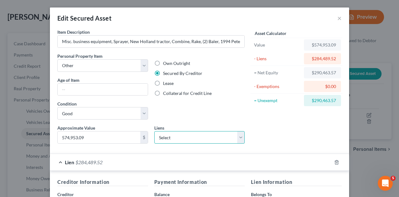
select select "4"
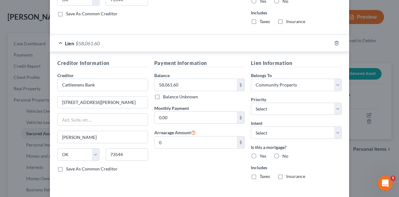
scroll to position [297, 0]
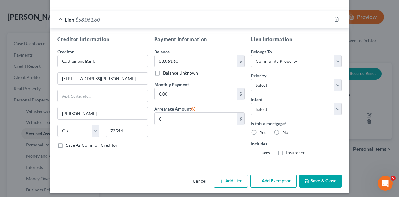
click at [321, 177] on button "Save & Close" at bounding box center [320, 180] width 42 height 13
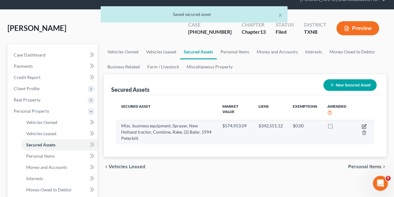
click at [365, 124] on icon "button" at bounding box center [364, 126] width 4 height 4
select select "other"
select select "2"
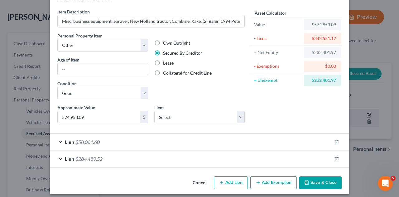
scroll to position [23, 0]
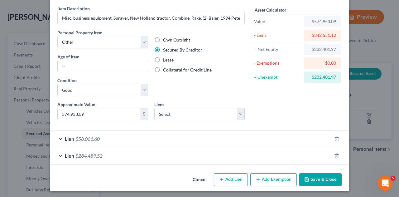
click at [277, 179] on button "Add Exemption" at bounding box center [273, 179] width 46 height 13
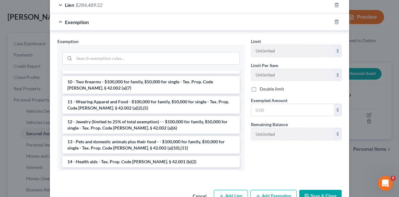
scroll to position [50, 0]
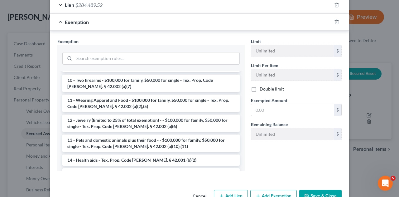
click at [243, 165] on div "Exemption Set must be selected for CA. Exemption * --View All or Create New-- 1…" at bounding box center [151, 107] width 194 height 138
click at [244, 165] on div "Exemption Set must be selected for CA. Exemption * --View All or Create New-- 1…" at bounding box center [151, 107] width 194 height 138
click at [244, 167] on div "Exemption Set must be selected for CA. Exemption * --View All or Create New-- 1…" at bounding box center [151, 107] width 194 height 138
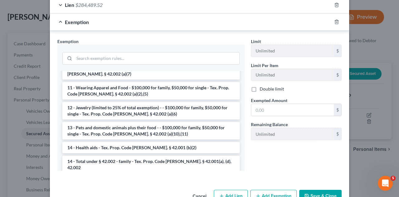
click at [241, 169] on div "Exemption Set must be selected for CA. Exemption * --View All or Create New-- 1…" at bounding box center [151, 107] width 194 height 138
click at [240, 169] on div "Exemption Set must be selected for CA. Exemption * --View All or Create New-- 1…" at bounding box center [151, 107] width 194 height 138
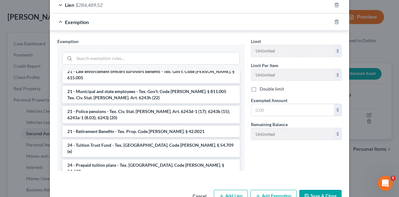
scroll to position [299, 0]
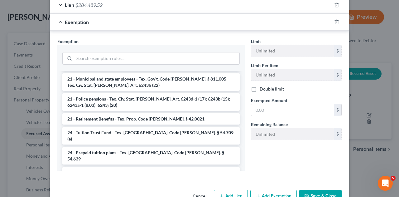
click at [243, 168] on div "Exemption Set must be selected for CA. Exemption * --View All or Create New-- 1…" at bounding box center [151, 107] width 194 height 138
click at [243, 167] on div "Exemption Set must be selected for CA. Exemption * --View All or Create New-- 1…" at bounding box center [151, 107] width 194 height 138
click at [243, 169] on div "Exemption Set must be selected for CA. Exemption * --View All or Create New-- 1…" at bounding box center [151, 107] width 194 height 138
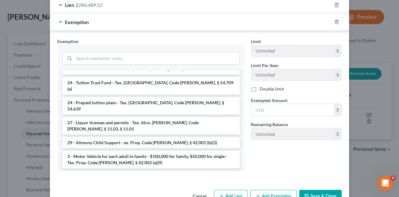
click at [243, 166] on div "Exemption Set must be selected for CA. Exemption * --View All or Create New-- 1…" at bounding box center [151, 107] width 194 height 138
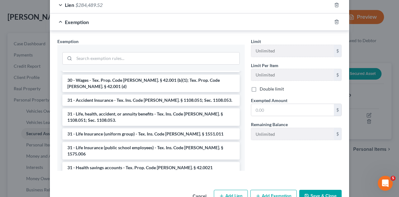
scroll to position [562, 0]
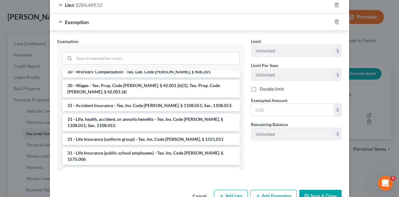
click at [186, 181] on li "40 - Tools of trade, boat and motor vehicles used in trade - $100,000 for famil…" at bounding box center [150, 189] width 177 height 17
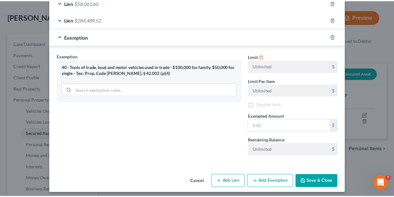
scroll to position [160, 0]
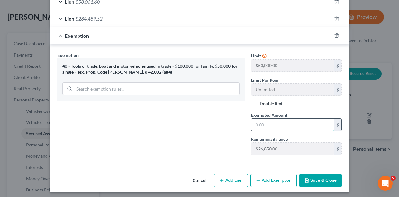
click at [281, 123] on input "text" at bounding box center [292, 124] width 83 height 12
type input "5"
type input "3"
type input "2"
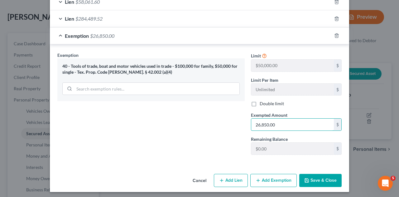
type input "26,850.00"
click at [319, 179] on button "Save & Close" at bounding box center [320, 180] width 42 height 13
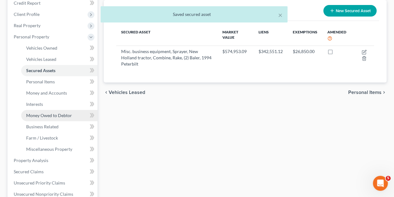
scroll to position [106, 0]
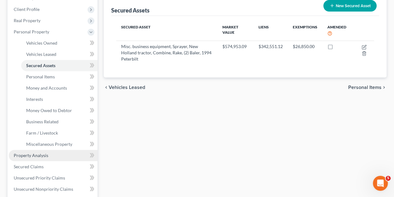
click at [33, 152] on span "Property Analysis" at bounding box center [31, 154] width 35 height 5
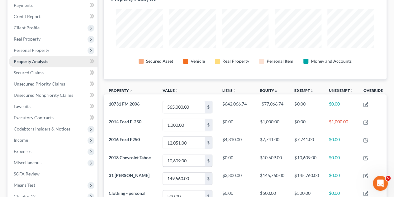
scroll to position [87, 0]
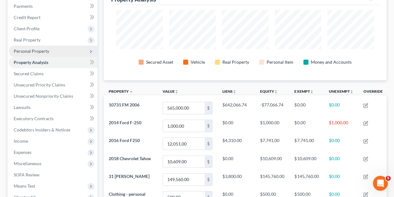
click at [41, 48] on span "Personal Property" at bounding box center [32, 50] width 36 height 5
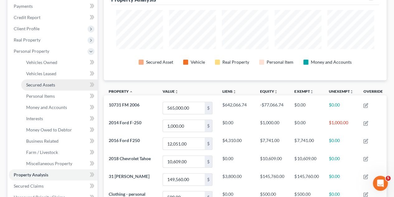
click at [45, 82] on span "Secured Assets" at bounding box center [40, 84] width 29 height 5
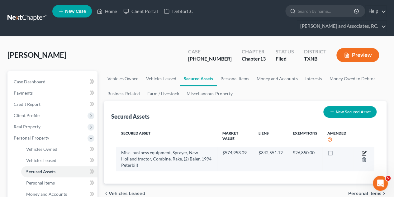
click at [364, 151] on icon "button" at bounding box center [364, 153] width 5 height 5
select select "other"
select select "2"
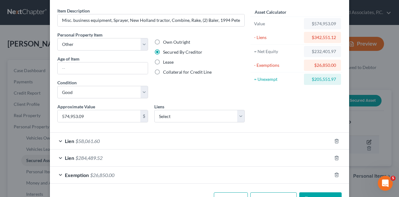
scroll to position [40, 0]
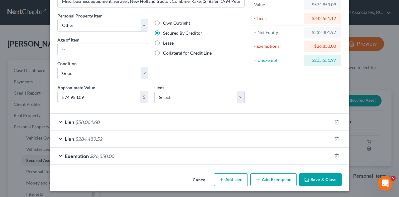
click at [269, 182] on button "Add Exemption" at bounding box center [273, 179] width 46 height 13
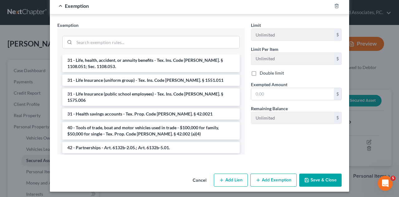
scroll to position [604, 0]
click at [173, 156] on li "49 - Farming Equipment - $100,000 for family, $50,000 for single - Tex. Prop. C…" at bounding box center [150, 164] width 177 height 17
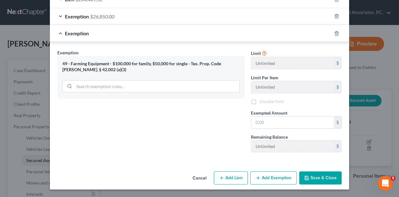
scroll to position [177, 0]
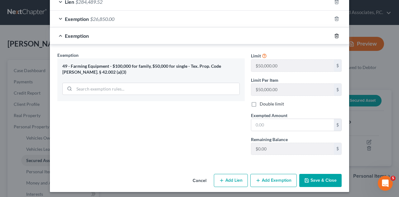
click at [336, 36] on line "button" at bounding box center [336, 36] width 0 height 1
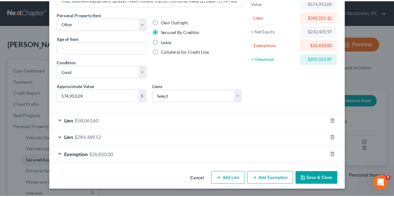
scroll to position [40, 0]
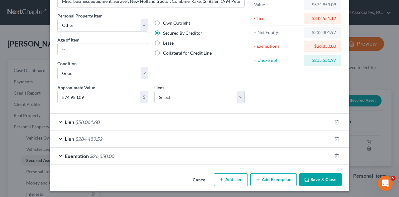
click at [318, 180] on button "Save & Close" at bounding box center [320, 179] width 42 height 13
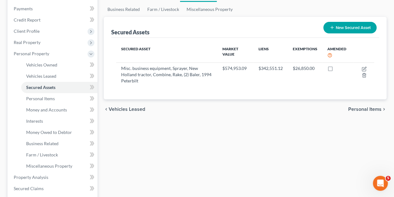
scroll to position [85, 0]
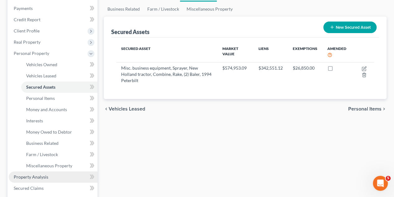
click at [32, 174] on span "Property Analysis" at bounding box center [31, 176] width 35 height 5
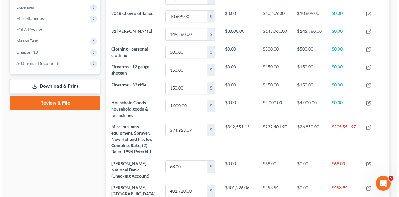
scroll to position [230, 0]
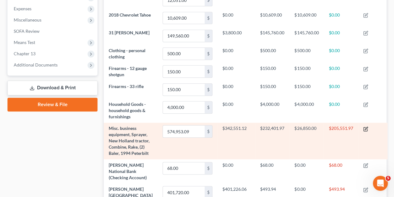
click at [364, 127] on icon "button" at bounding box center [366, 129] width 4 height 4
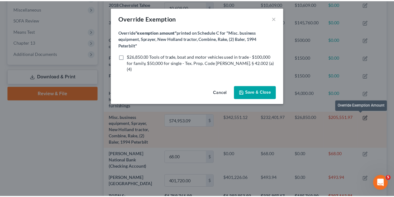
scroll to position [96, 286]
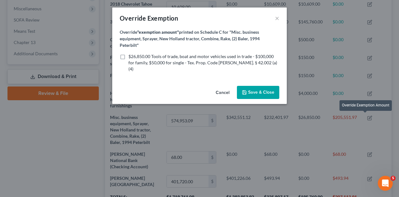
click at [128, 56] on label "$26,850.00 Tools of trade, boat and motor vehicles used in trade - $100,000 for…" at bounding box center [203, 62] width 151 height 19
click at [131, 56] on input "$26,850.00 Tools of trade, boat and motor vehicles used in trade - $100,000 for…" at bounding box center [133, 55] width 4 height 4
checkbox input "true"
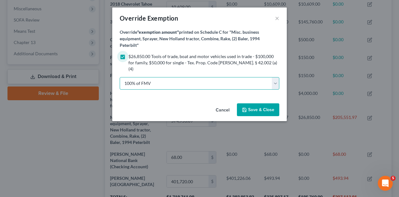
click at [273, 80] on select "100% of FMV Unknown Other" at bounding box center [200, 83] width 160 height 12
select select "2"
click at [120, 77] on select "100% of FMV Unknown Other" at bounding box center [200, 83] width 160 height 12
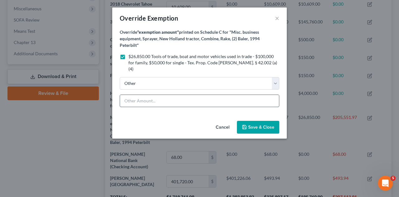
click at [205, 95] on input "text" at bounding box center [199, 101] width 159 height 12
type input "100000.00"
click at [268, 124] on button "Save & Close" at bounding box center [258, 127] width 42 height 13
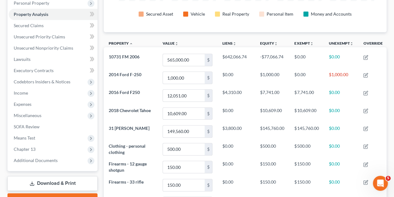
scroll to position [134, 0]
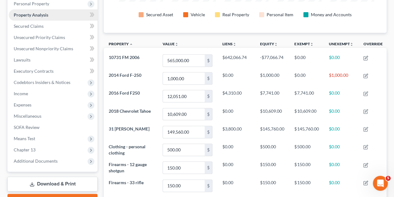
click at [26, 12] on span "Property Analysis" at bounding box center [31, 14] width 35 height 5
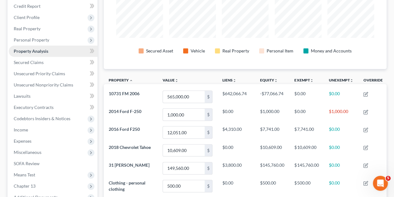
scroll to position [93, 0]
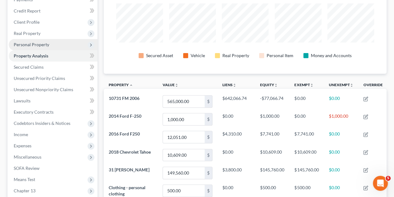
click at [29, 42] on span "Personal Property" at bounding box center [32, 44] width 36 height 5
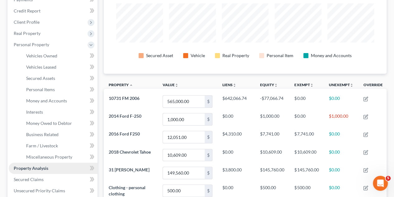
click at [31, 165] on span "Property Analysis" at bounding box center [31, 167] width 35 height 5
click at [37, 53] on span "Vehicles Owned" at bounding box center [41, 55] width 31 height 5
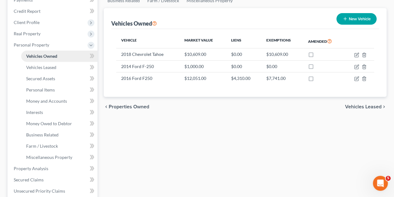
scroll to position [93, 0]
click at [22, 165] on span "Property Analysis" at bounding box center [31, 167] width 35 height 5
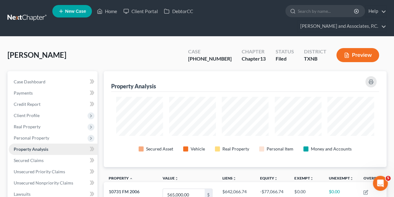
scroll to position [311721, 311534]
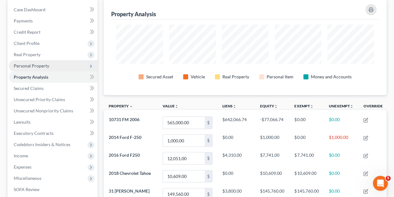
click at [23, 63] on span "Personal Property" at bounding box center [32, 65] width 36 height 5
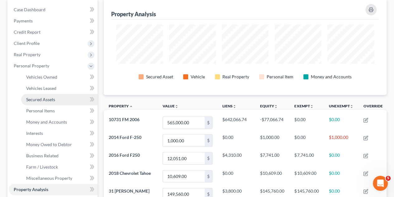
click at [38, 97] on span "Secured Assets" at bounding box center [40, 99] width 29 height 5
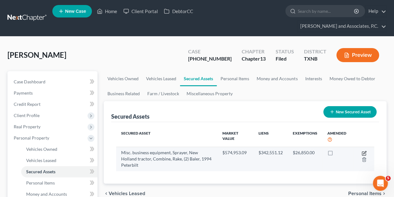
click at [365, 151] on icon "button" at bounding box center [364, 153] width 5 height 5
select select "other"
select select "2"
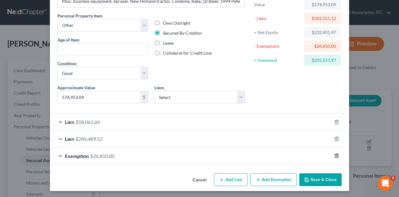
click at [336, 156] on line "button" at bounding box center [336, 156] width 0 height 1
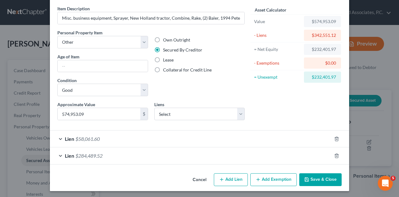
click at [278, 181] on button "Add Exemption" at bounding box center [273, 179] width 46 height 13
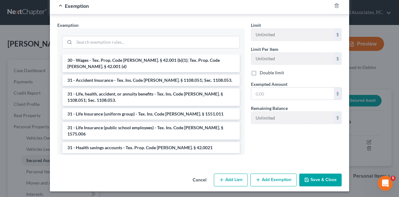
click at [192, 189] on li "49 - Farming Equipment - $100,000 for family, $50,000 for single - Tex. Prop. C…" at bounding box center [150, 197] width 177 height 17
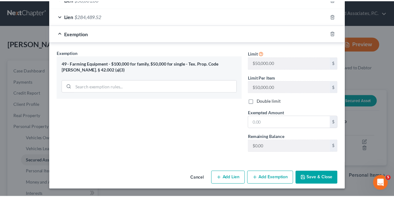
scroll to position [160, 0]
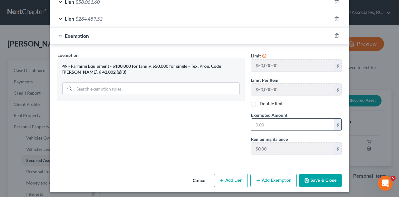
click at [274, 125] on input "text" at bounding box center [292, 124] width 83 height 12
click at [260, 104] on label "Double limit" at bounding box center [272, 103] width 24 height 6
click at [262, 104] on input "Double limit" at bounding box center [264, 102] width 4 height 4
checkbox input "true"
click at [288, 125] on input "text" at bounding box center [292, 124] width 83 height 12
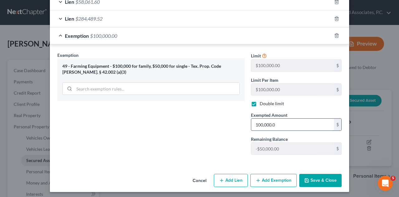
type input "100,000.00"
click at [321, 180] on button "Save & Close" at bounding box center [320, 180] width 42 height 13
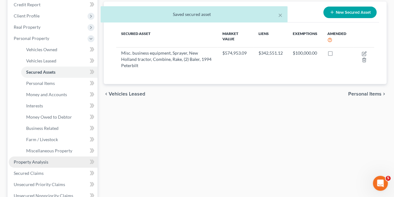
click at [38, 156] on link "Property Analysis" at bounding box center [53, 161] width 89 height 11
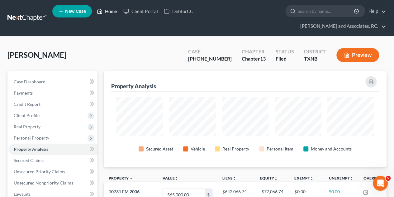
click at [112, 15] on link "Home" at bounding box center [107, 11] width 27 height 11
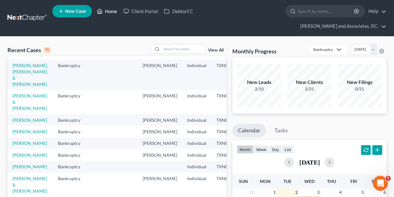
scroll to position [56, 0]
click at [22, 133] on link "[PERSON_NAME]" at bounding box center [29, 130] width 35 height 5
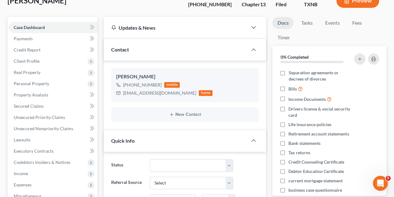
scroll to position [57, 0]
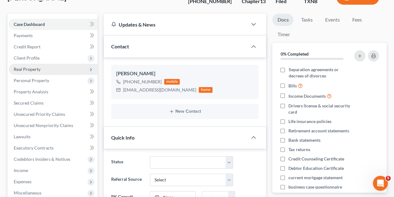
click at [24, 64] on span "Real Property" at bounding box center [53, 69] width 89 height 11
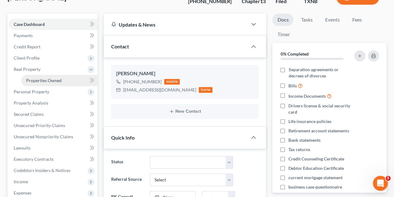
click at [37, 78] on span "Properties Owned" at bounding box center [44, 80] width 36 height 5
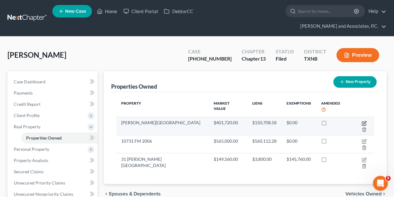
click at [364, 121] on icon "button" at bounding box center [365, 122] width 3 height 3
select select "45"
select select "98"
select select "4"
select select "0"
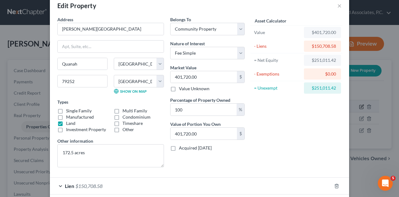
scroll to position [43, 0]
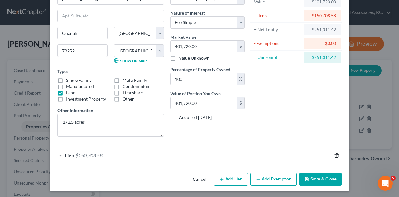
click at [336, 155] on line "button" at bounding box center [336, 155] width 0 height 1
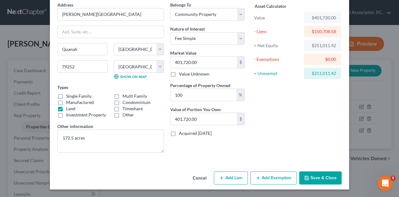
scroll to position [26, 0]
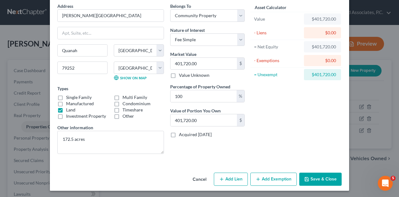
click at [319, 180] on button "Save & Close" at bounding box center [320, 178] width 42 height 13
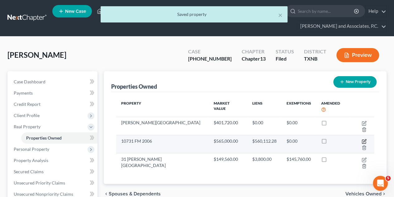
click at [364, 139] on icon "button" at bounding box center [365, 140] width 3 height 3
select select "45"
select select "98"
select select "4"
select select "0"
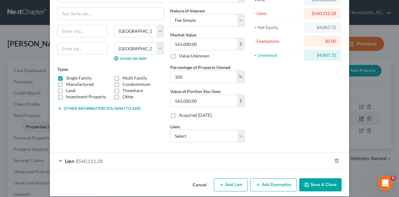
scroll to position [44, 0]
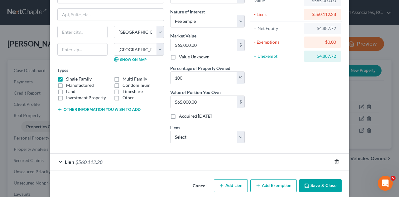
click at [336, 162] on line "button" at bounding box center [336, 162] width 0 height 1
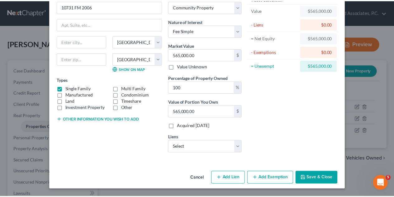
scroll to position [33, 0]
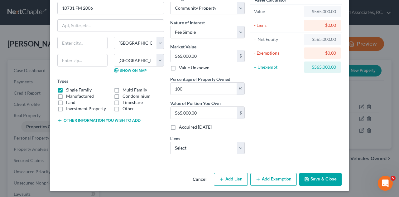
click at [322, 178] on button "Save & Close" at bounding box center [320, 179] width 42 height 13
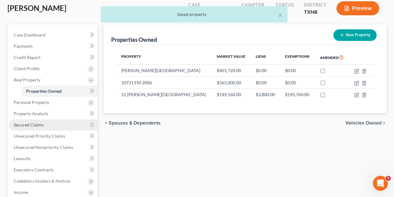
click at [40, 122] on span "Secured Claims" at bounding box center [29, 124] width 30 height 5
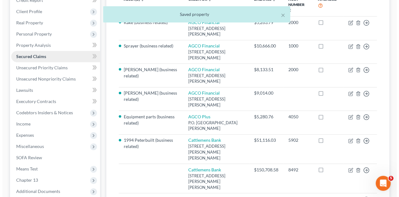
scroll to position [112, 0]
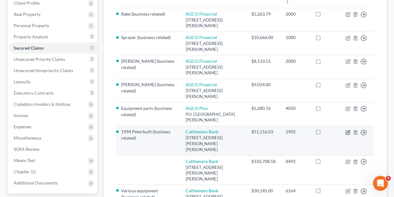
click at [347, 130] on icon "button" at bounding box center [348, 132] width 5 height 5
select select "37"
select select "11"
select select "0"
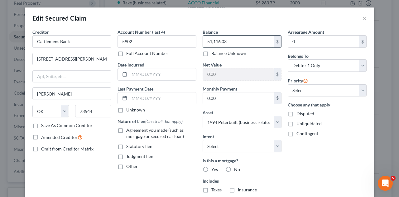
click at [238, 44] on input "51,116.03" at bounding box center [238, 42] width 71 height 12
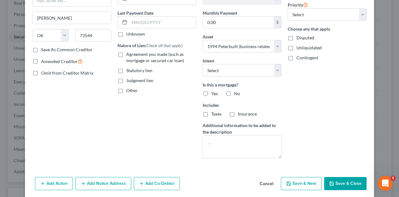
scroll to position [77, 0]
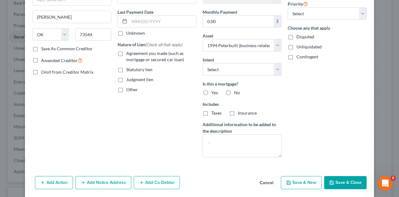
type input "58,061.60"
click at [350, 181] on button "Save & Close" at bounding box center [345, 182] width 42 height 13
select select
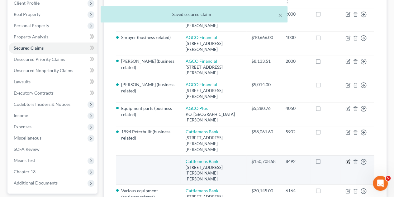
click at [348, 159] on icon "button" at bounding box center [348, 160] width 3 height 3
select select "37"
select select "0"
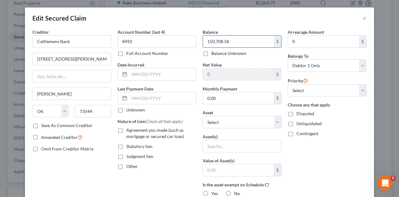
click at [242, 43] on input "150,708.58" at bounding box center [238, 42] width 71 height 12
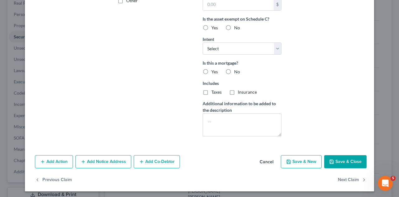
type input "147,273.07"
click at [346, 161] on button "Save & Close" at bounding box center [345, 161] width 42 height 13
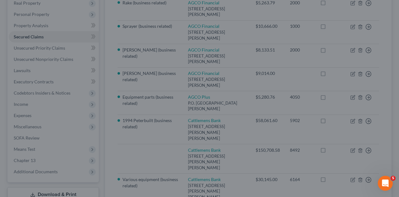
scroll to position [98, 0]
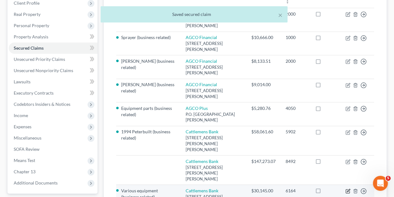
click at [349, 189] on icon "button" at bounding box center [348, 190] width 3 height 3
select select "37"
select select "22"
select select "0"
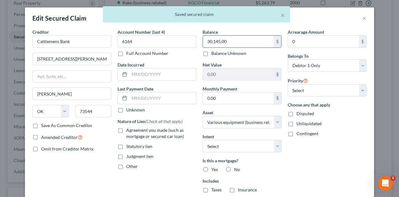
click at [243, 43] on input "30,145.00" at bounding box center [238, 42] width 71 height 12
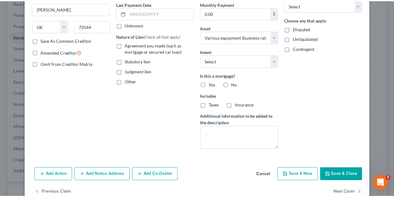
scroll to position [87, 0]
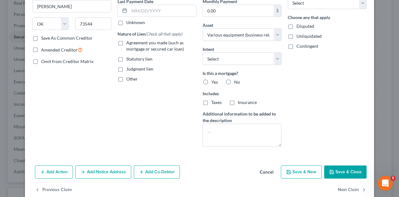
type input "34,036.46"
click at [341, 173] on button "Save & Close" at bounding box center [345, 171] width 42 height 13
select select
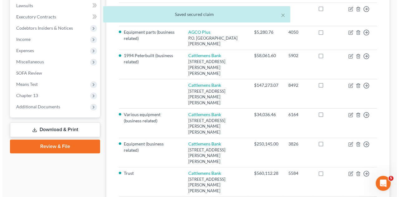
scroll to position [189, 0]
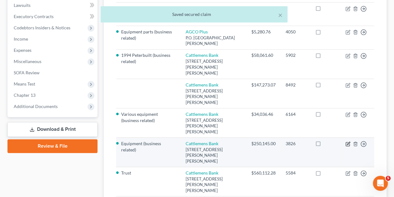
click at [348, 142] on icon "button" at bounding box center [348, 143] width 3 height 3
select select "37"
select select "0"
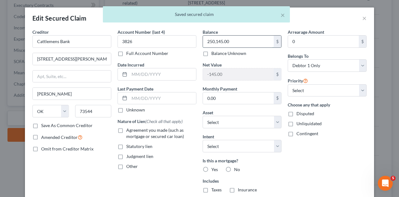
click at [243, 42] on input "250,145.00" at bounding box center [238, 42] width 71 height 12
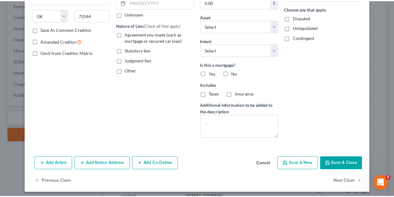
scroll to position [98, 0]
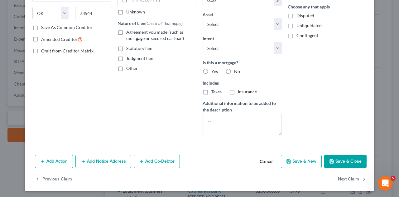
type input "284,489.52"
click at [352, 158] on button "Save & Close" at bounding box center [345, 161] width 42 height 13
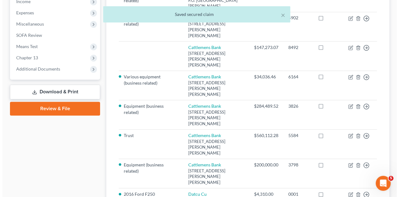
scroll to position [226, 0]
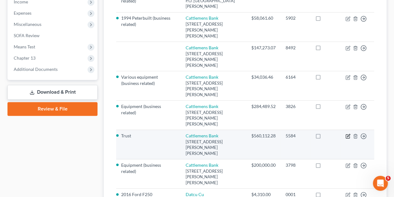
click at [348, 133] on icon "button" at bounding box center [348, 135] width 5 height 5
select select "37"
select select "0"
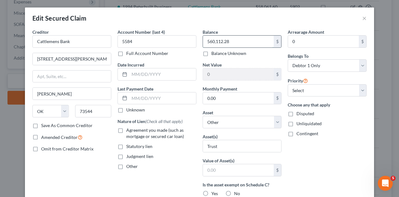
click at [242, 41] on input "560,112.28" at bounding box center [238, 42] width 71 height 12
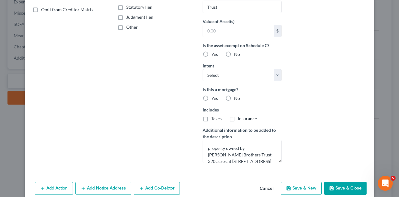
scroll to position [166, 0]
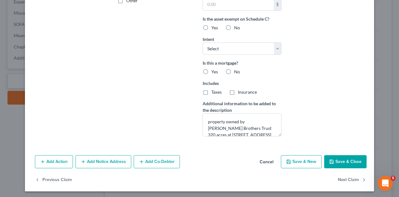
type input "642,066.74"
click at [341, 159] on button "Save & Close" at bounding box center [345, 161] width 42 height 13
select select
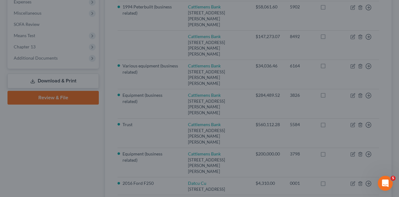
scroll to position [98, 0]
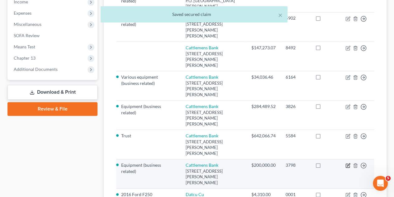
click at [348, 163] on icon "button" at bounding box center [348, 165] width 5 height 5
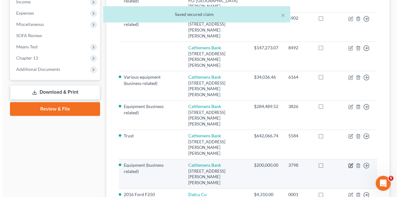
select select "37"
select select "4"
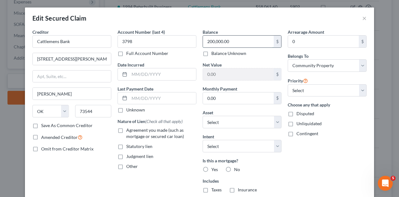
click at [246, 42] on input "200,000.00" at bounding box center [238, 42] width 71 height 12
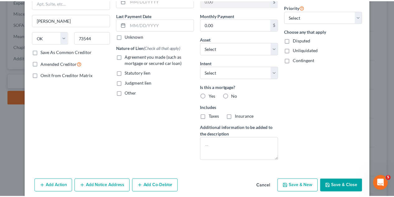
scroll to position [85, 0]
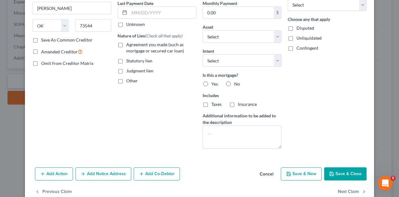
type input "219,916.53"
click at [341, 175] on button "Save & Close" at bounding box center [345, 173] width 42 height 13
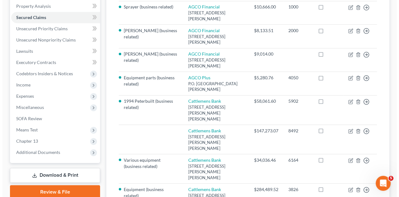
scroll to position [143, 0]
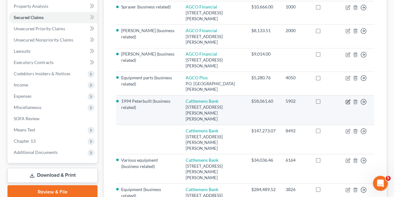
click at [349, 99] on icon "button" at bounding box center [348, 100] width 3 height 3
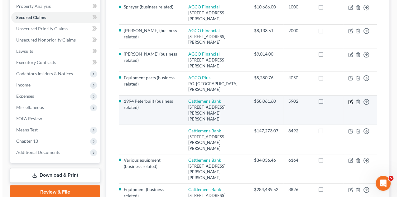
select select "37"
select select "11"
select select "0"
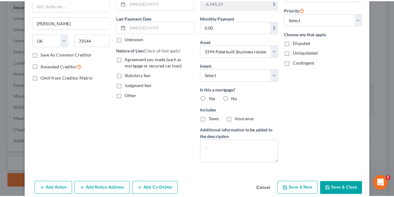
scroll to position [93, 0]
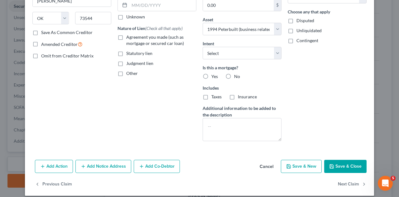
click at [340, 167] on button "Save & Close" at bounding box center [345, 166] width 42 height 13
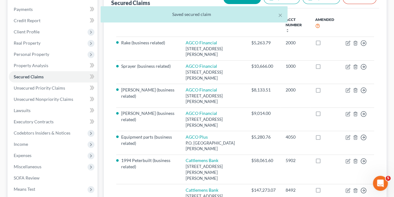
scroll to position [84, 0]
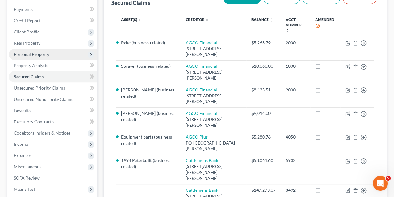
click at [22, 51] on span "Personal Property" at bounding box center [32, 53] width 36 height 5
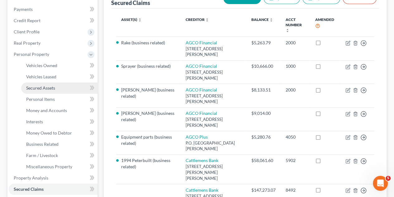
click at [36, 85] on span "Secured Assets" at bounding box center [40, 87] width 29 height 5
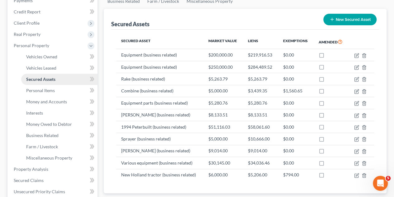
scroll to position [98, 0]
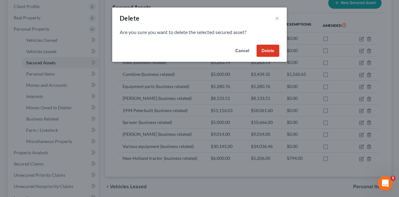
click at [268, 56] on button "Delete" at bounding box center [268, 51] width 23 height 12
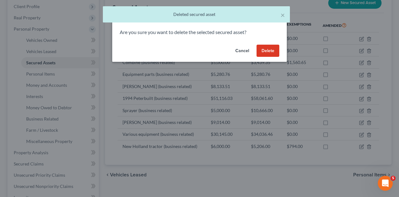
click at [269, 54] on button "Delete" at bounding box center [268, 51] width 23 height 12
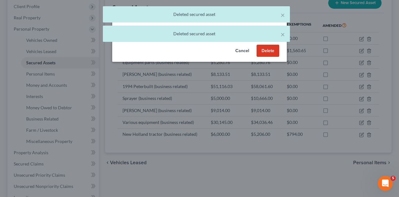
click at [271, 56] on button "Delete" at bounding box center [268, 51] width 23 height 12
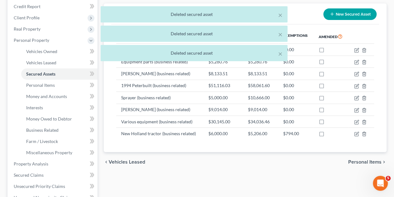
click at [364, 52] on div "× Deleted secured asset × Deleted secured asset × Deleted secured asset" at bounding box center [194, 35] width 394 height 58
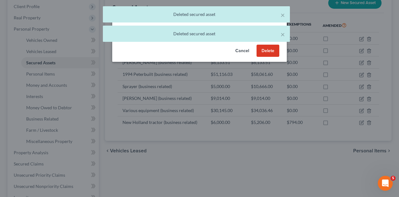
click at [269, 54] on button "Delete" at bounding box center [268, 51] width 23 height 12
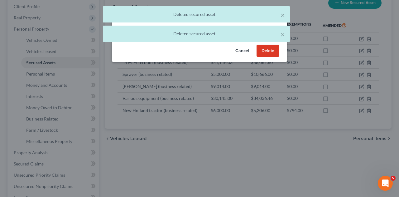
click at [271, 55] on button "Delete" at bounding box center [268, 51] width 23 height 12
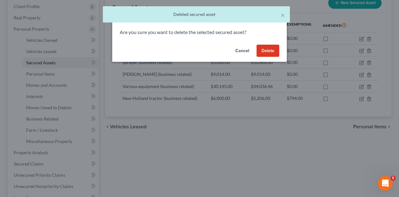
click at [265, 51] on button "Delete" at bounding box center [268, 51] width 23 height 12
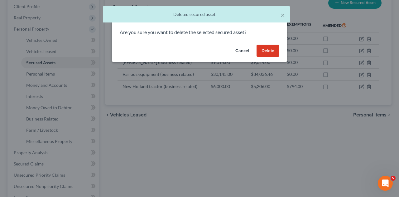
click at [267, 56] on button "Delete" at bounding box center [268, 51] width 23 height 12
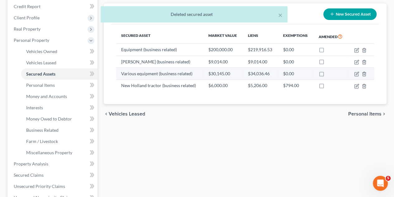
click at [365, 68] on td at bounding box center [362, 74] width 26 height 12
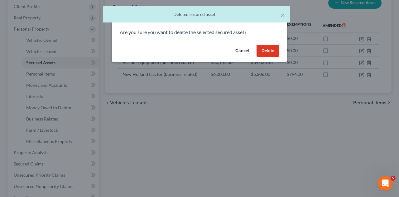
click at [267, 56] on button "Delete" at bounding box center [268, 51] width 23 height 12
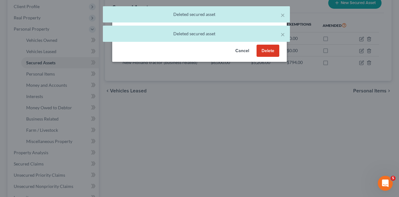
click at [267, 53] on button "Delete" at bounding box center [268, 51] width 23 height 12
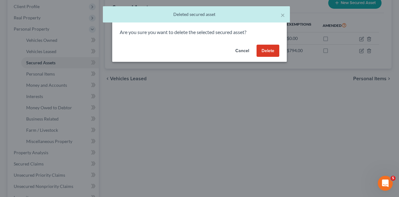
click at [265, 52] on button "Delete" at bounding box center [268, 51] width 23 height 12
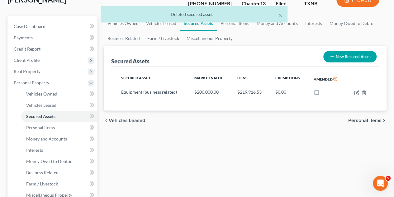
scroll to position [56, 0]
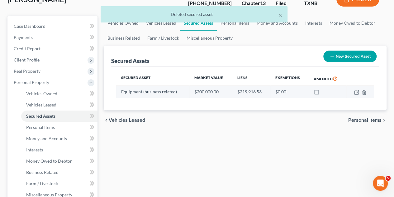
click at [167, 86] on td "Equipment (business related)" at bounding box center [152, 92] width 73 height 12
click at [357, 90] on icon "button" at bounding box center [357, 92] width 5 height 5
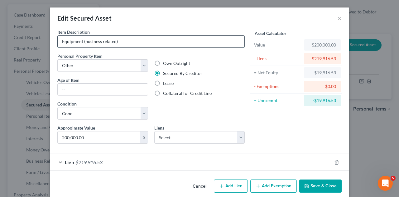
click at [58, 43] on input "Equipment (business related)" at bounding box center [151, 42] width 187 height 12
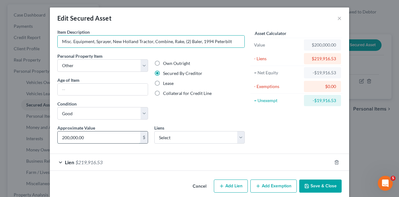
click at [96, 134] on input "200,000.00" at bounding box center [99, 137] width 83 height 12
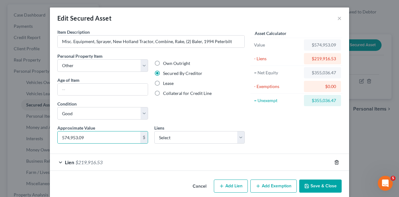
click at [335, 162] on icon "button" at bounding box center [336, 162] width 5 height 5
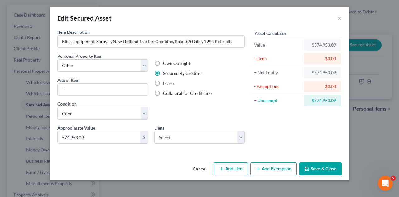
click at [331, 167] on button "Save & Close" at bounding box center [320, 168] width 42 height 13
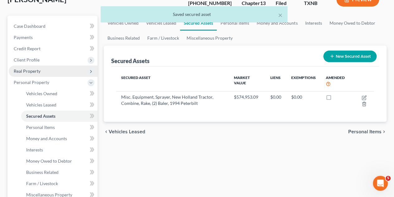
click at [24, 68] on span "Real Property" at bounding box center [27, 70] width 27 height 5
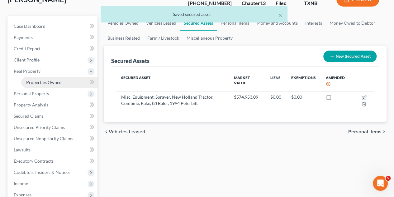
click at [31, 80] on span "Properties Owned" at bounding box center [44, 82] width 36 height 5
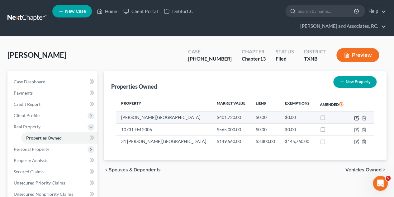
click at [356, 115] on icon "button" at bounding box center [357, 117] width 5 height 5
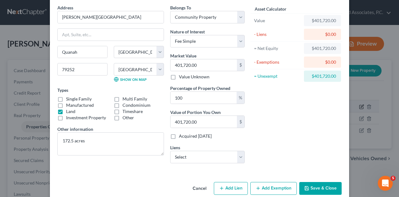
scroll to position [33, 0]
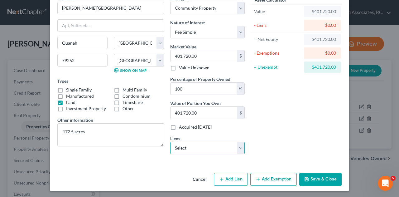
click at [241, 148] on select "Select Cattlemens Bank - $219,916.53 Cattlemens Bank - $284,489.52 Cattlemens B…" at bounding box center [207, 148] width 75 height 12
click at [170, 142] on select "Select Cattlemens Bank - $219,916.53 Cattlemens Bank - $284,489.52 Cattlemens B…" at bounding box center [207, 148] width 75 height 12
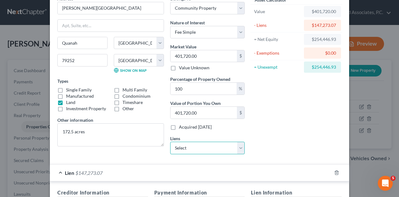
click at [240, 148] on select "Select Cattlemens Bank - $219,916.53 Cattlemens Bank - $284,489.52 Cattlemens B…" at bounding box center [207, 148] width 75 height 12
click at [170, 142] on select "Select Cattlemens Bank - $219,916.53 Cattlemens Bank - $284,489.52 Cattlemens B…" at bounding box center [207, 148] width 75 height 12
click at [239, 149] on select "Select Cattlemens Bank - $284,489.52 Cattlemens Bank - $58,061.60 Cattlemens Ba…" at bounding box center [207, 148] width 75 height 12
click at [170, 142] on select "Select Cattlemens Bank - $284,489.52 Cattlemens Bank - $58,061.60 Cattlemens Ba…" at bounding box center [207, 148] width 75 height 12
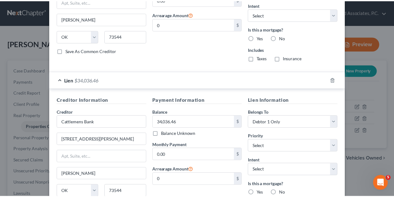
scroll to position [495, 0]
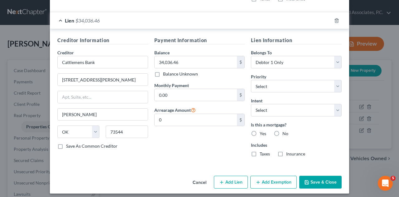
click at [322, 181] on button "Save & Close" at bounding box center [320, 182] width 42 height 13
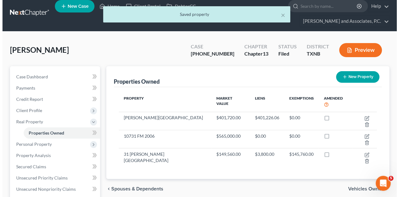
scroll to position [7, 0]
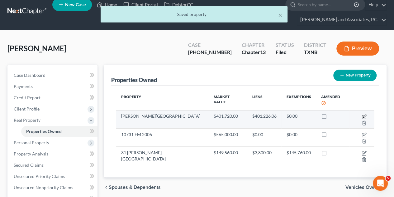
click at [364, 114] on icon "button" at bounding box center [365, 115] width 3 height 3
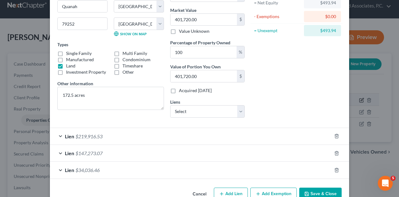
scroll to position [74, 0]
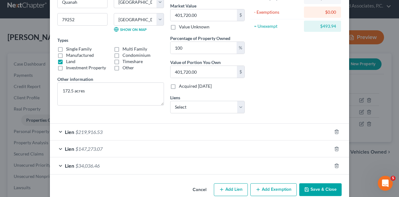
click at [321, 190] on button "Save & Close" at bounding box center [320, 189] width 42 height 13
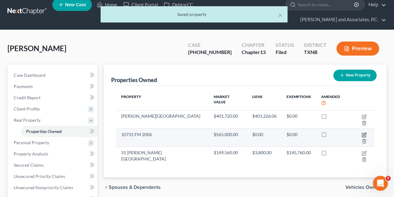
click at [362, 133] on icon "button" at bounding box center [364, 135] width 4 height 4
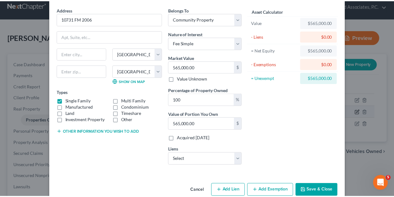
scroll to position [33, 0]
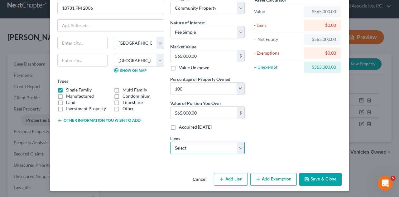
click at [238, 147] on select "Select Cattlemens Bank - $284,489.52 Cattlemens Bank - $58,061.60 AGCO Plus - $…" at bounding box center [207, 148] width 75 height 12
click at [264, 135] on div "Asset Calculator Value $565,000.00 - Liens $0.00 = Net Equity $565,000.00 - Exe…" at bounding box center [296, 77] width 97 height 164
click at [320, 179] on button "Save & Close" at bounding box center [320, 179] width 42 height 13
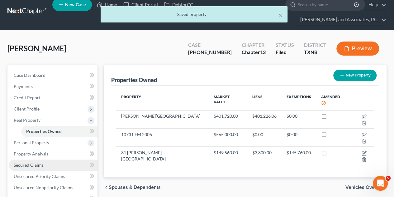
click at [38, 162] on span "Secured Claims" at bounding box center [29, 164] width 30 height 5
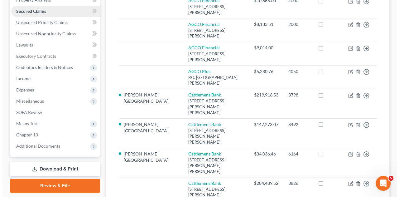
scroll to position [150, 0]
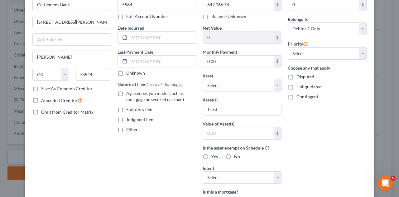
scroll to position [37, 0]
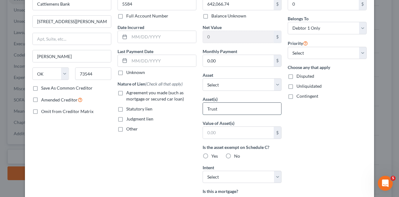
click at [254, 110] on input "Trust" at bounding box center [242, 109] width 78 height 12
click at [276, 87] on select "Select Other Multiple Assets Misc. Equipment, Sprayer, New Holland Tractor, Com…" at bounding box center [242, 84] width 79 height 12
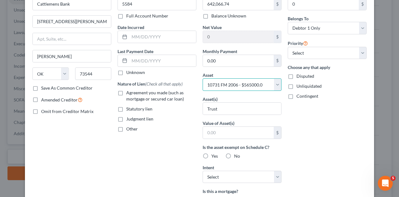
click at [203, 78] on select "Select Other Multiple Assets Misc. Equipment, Sprayer, New Holland Tractor, Com…" at bounding box center [242, 84] width 79 height 12
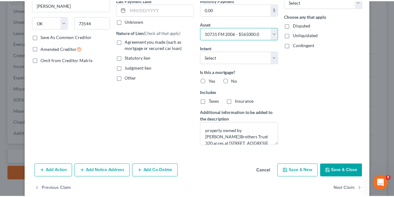
scroll to position [98, 0]
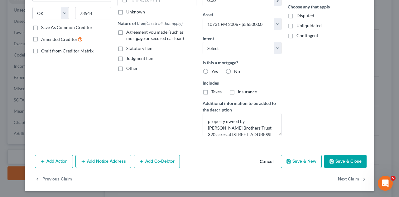
click at [341, 162] on button "Save & Close" at bounding box center [345, 161] width 42 height 13
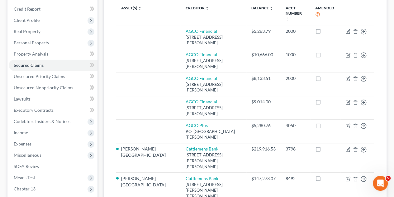
scroll to position [94, 0]
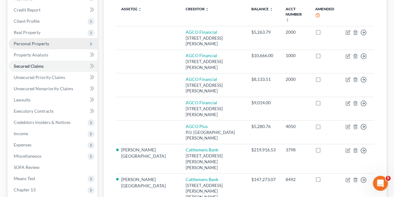
click at [22, 38] on span "Personal Property" at bounding box center [53, 43] width 89 height 11
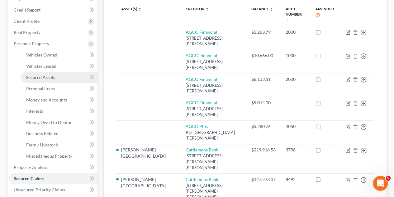
click at [36, 75] on span "Secured Assets" at bounding box center [40, 77] width 29 height 5
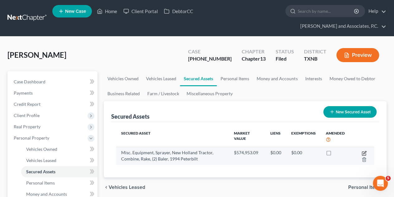
click at [364, 151] on icon "button" at bounding box center [365, 152] width 3 height 3
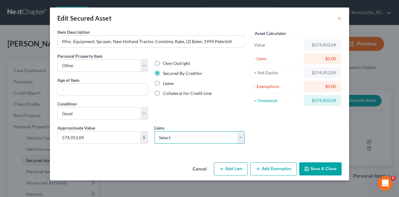
click at [242, 139] on select "Select Cattlemens Bank - $284,489.52 Cattlemens Bank - $58,061.60 AGCO Plus - $…" at bounding box center [199, 137] width 91 height 12
click at [154, 131] on select "Select Cattlemens Bank - $284,489.52 Cattlemens Bank - $58,061.60 AGCO Plus - $…" at bounding box center [199, 137] width 91 height 12
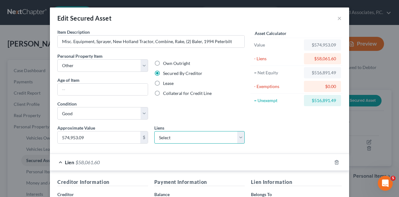
click at [240, 138] on select "Select Cattlemens Bank - $284,489.52 AGCO Plus - $5,280.76 Windthorst Fcu - $5,…" at bounding box center [199, 137] width 91 height 12
click at [154, 131] on select "Select Cattlemens Bank - $284,489.52 AGCO Plus - $5,280.76 Windthorst Fcu - $5,…" at bounding box center [199, 137] width 91 height 12
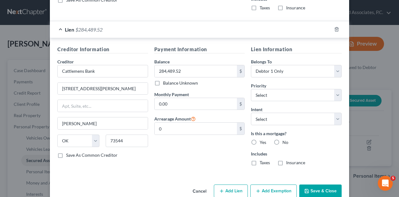
scroll to position [297, 0]
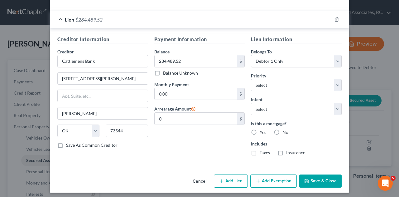
click at [323, 181] on button "Save & Close" at bounding box center [320, 180] width 42 height 13
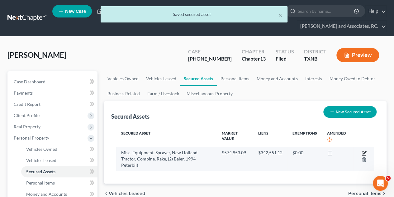
click at [363, 151] on icon "button" at bounding box center [364, 153] width 5 height 5
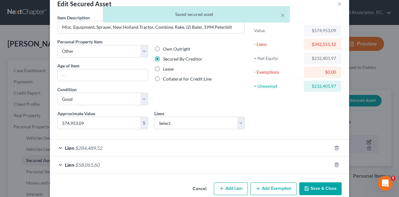
scroll to position [23, 0]
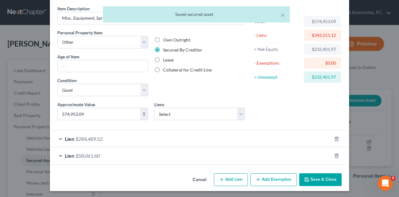
click at [276, 180] on button "Add Exemption" at bounding box center [273, 179] width 46 height 13
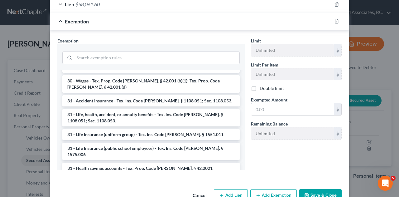
scroll to position [568, 0]
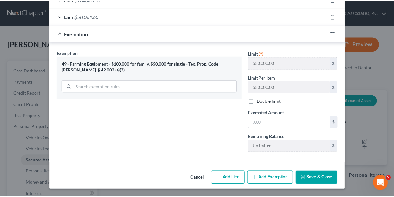
scroll to position [160, 0]
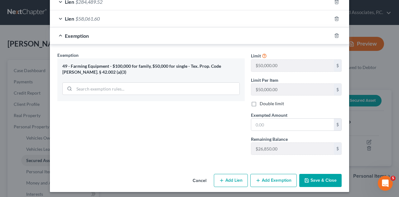
click at [260, 104] on label "Double limit" at bounding box center [272, 103] width 24 height 6
click at [262, 104] on input "Double limit" at bounding box center [264, 102] width 4 height 4
click at [277, 125] on input "text" at bounding box center [292, 124] width 83 height 12
click at [328, 180] on button "Save & Close" at bounding box center [320, 180] width 42 height 13
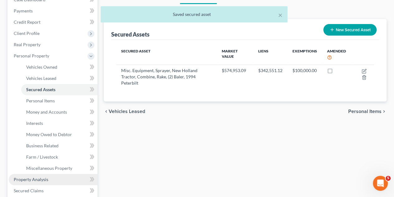
click at [27, 176] on span "Property Analysis" at bounding box center [31, 178] width 35 height 5
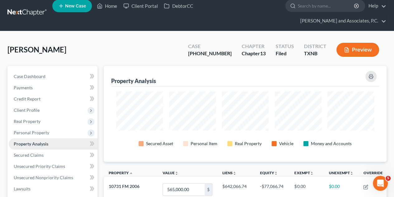
scroll to position [3, 0]
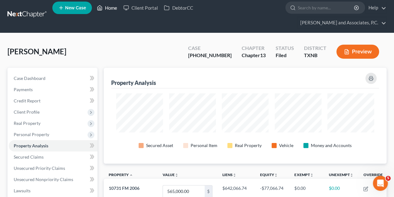
click at [109, 8] on link "Home" at bounding box center [107, 7] width 27 height 11
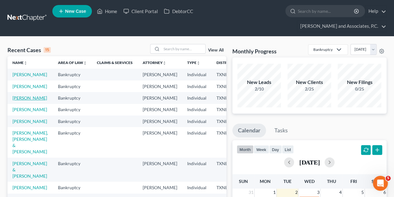
click at [18, 100] on link "[PERSON_NAME]" at bounding box center [29, 97] width 35 height 5
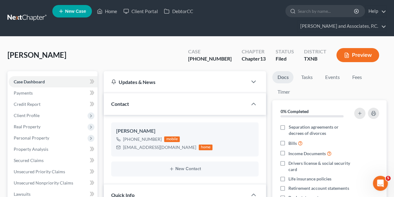
scroll to position [1951, 0]
click at [26, 146] on span "Property Analysis" at bounding box center [31, 148] width 35 height 5
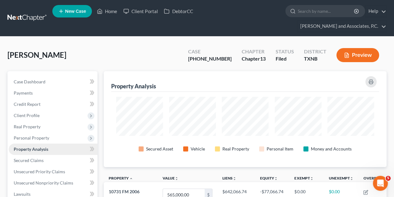
scroll to position [95, 283]
